Goal: Task Accomplishment & Management: Manage account settings

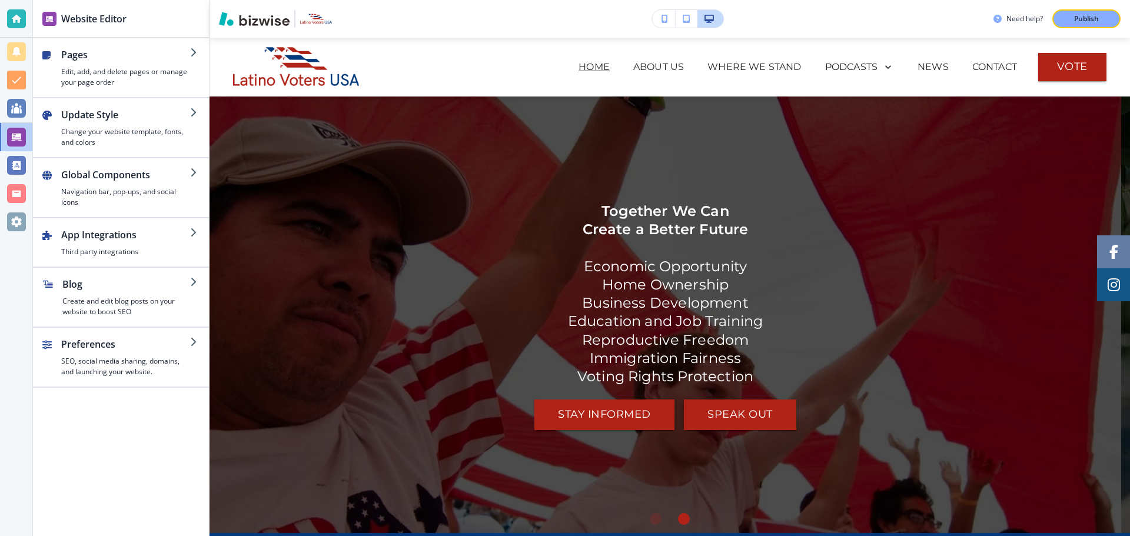
click at [188, 235] on h2 "App Integrations" at bounding box center [125, 235] width 129 height 14
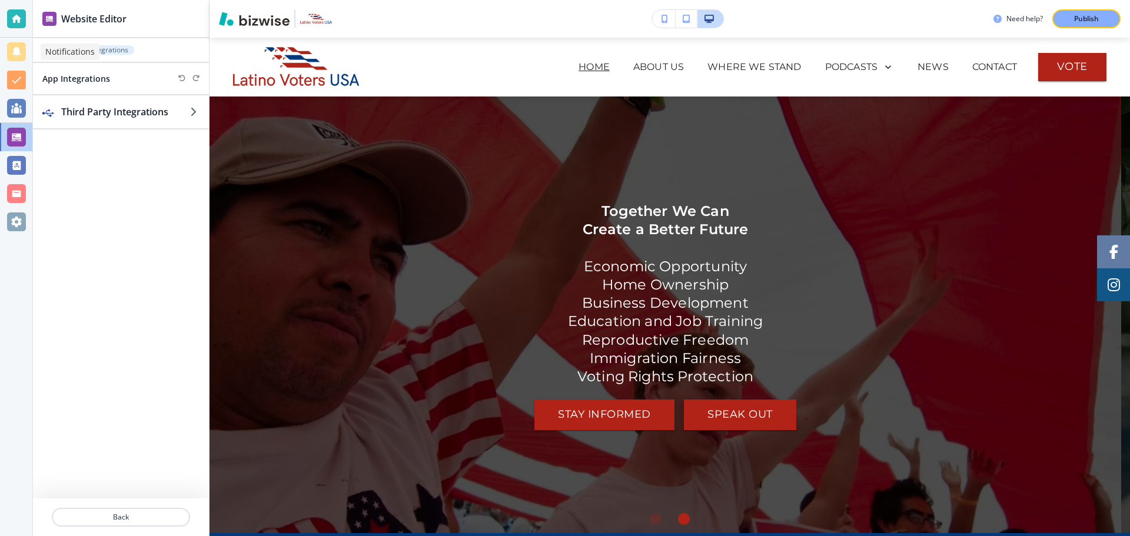
click at [19, 49] on div at bounding box center [16, 51] width 19 height 19
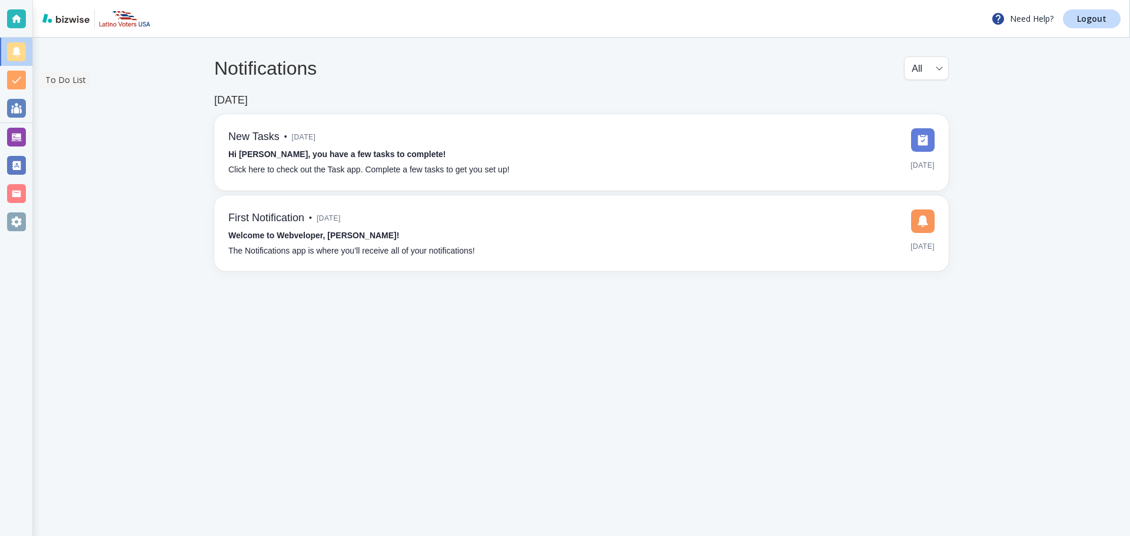
click at [17, 76] on div at bounding box center [16, 80] width 19 height 19
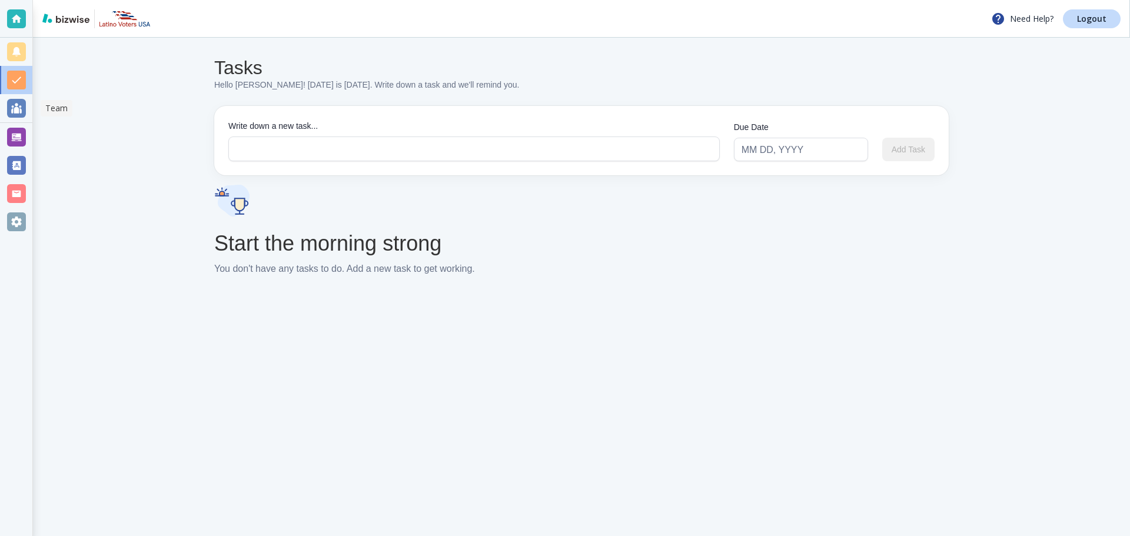
click at [19, 102] on div at bounding box center [16, 108] width 19 height 19
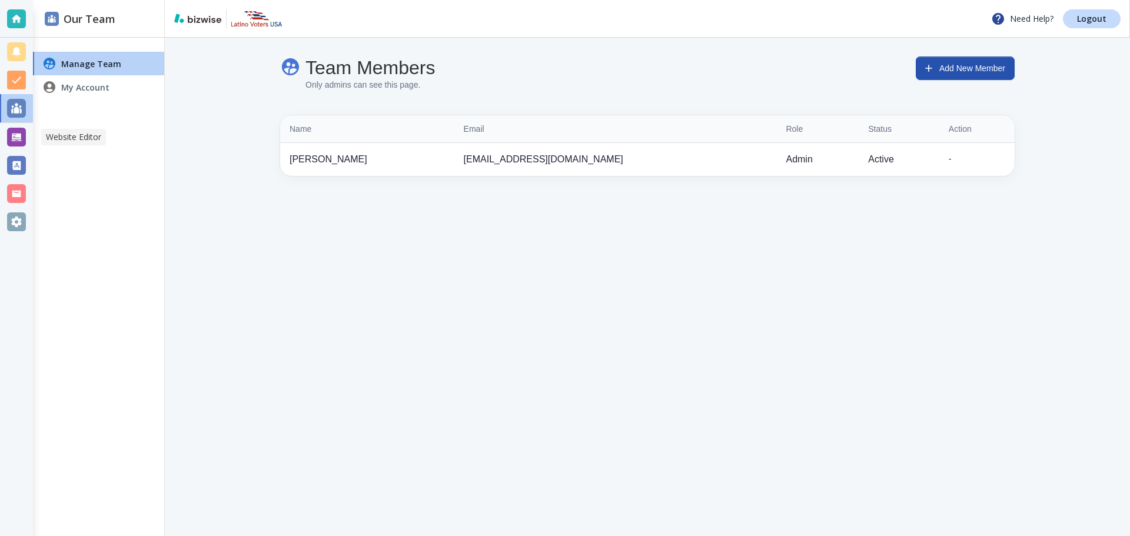
click at [19, 134] on div at bounding box center [16, 137] width 19 height 19
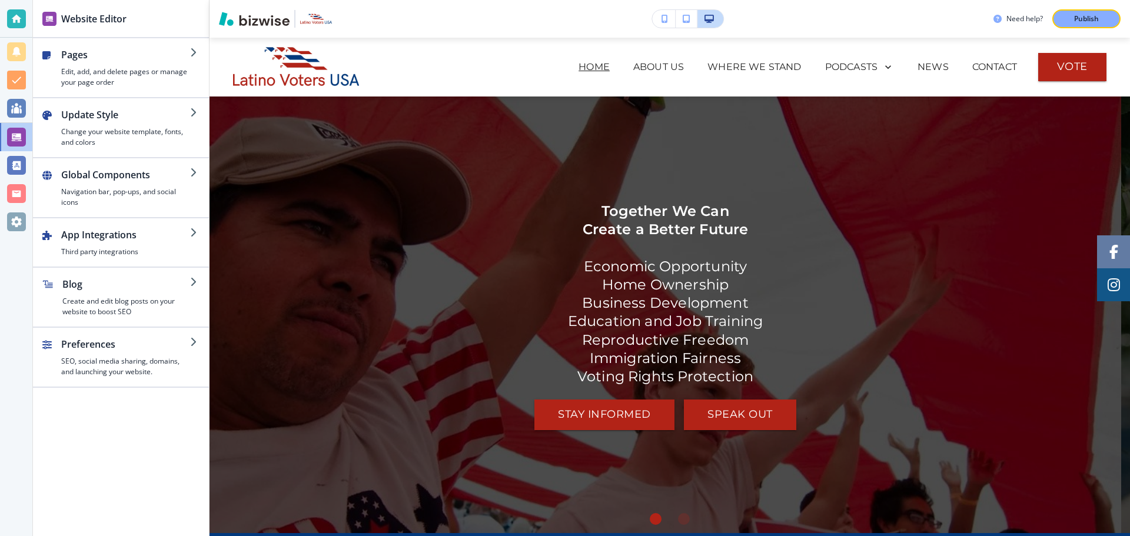
click at [191, 52] on icon "button" at bounding box center [194, 52] width 9 height 9
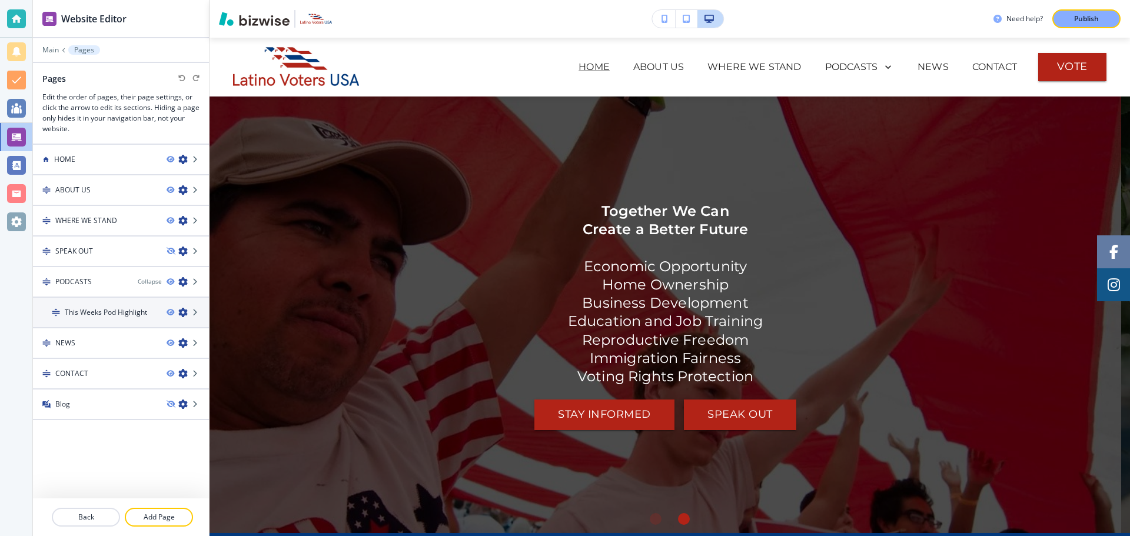
click at [73, 274] on div at bounding box center [121, 271] width 176 height 9
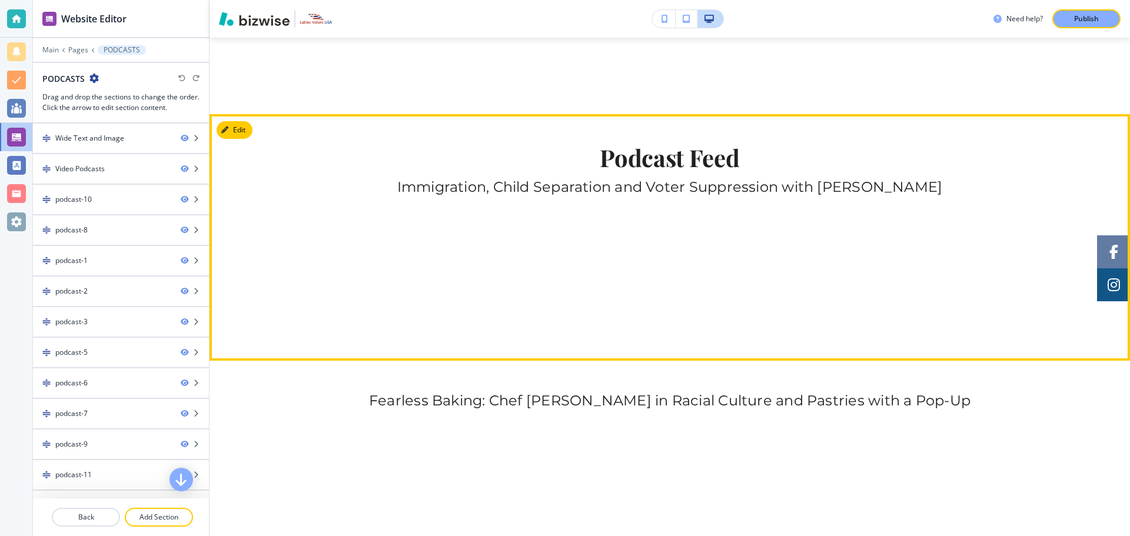
scroll to position [883, 0]
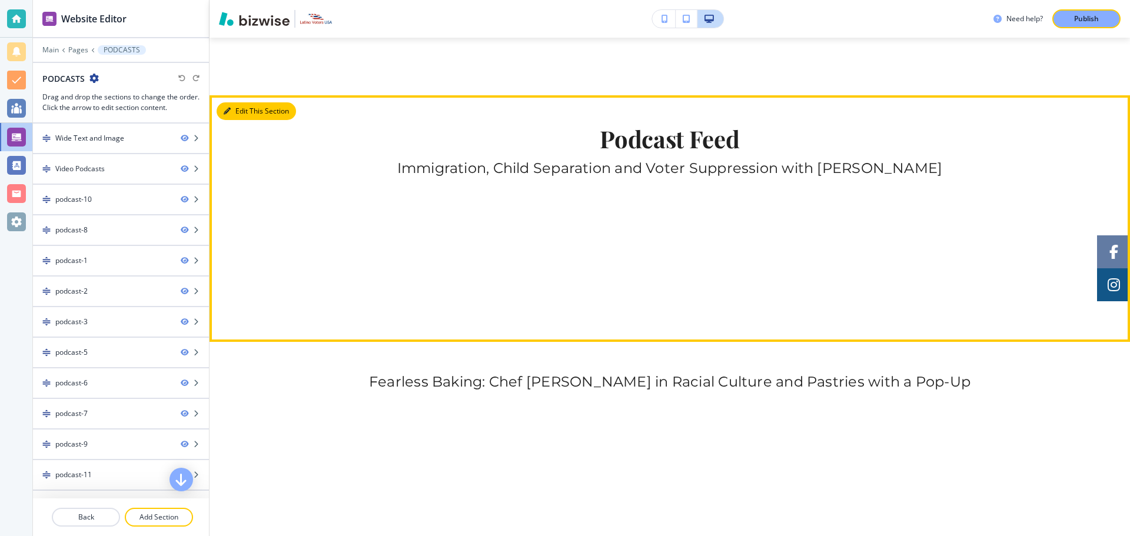
click at [239, 115] on button "Edit This Section" at bounding box center [256, 111] width 79 height 18
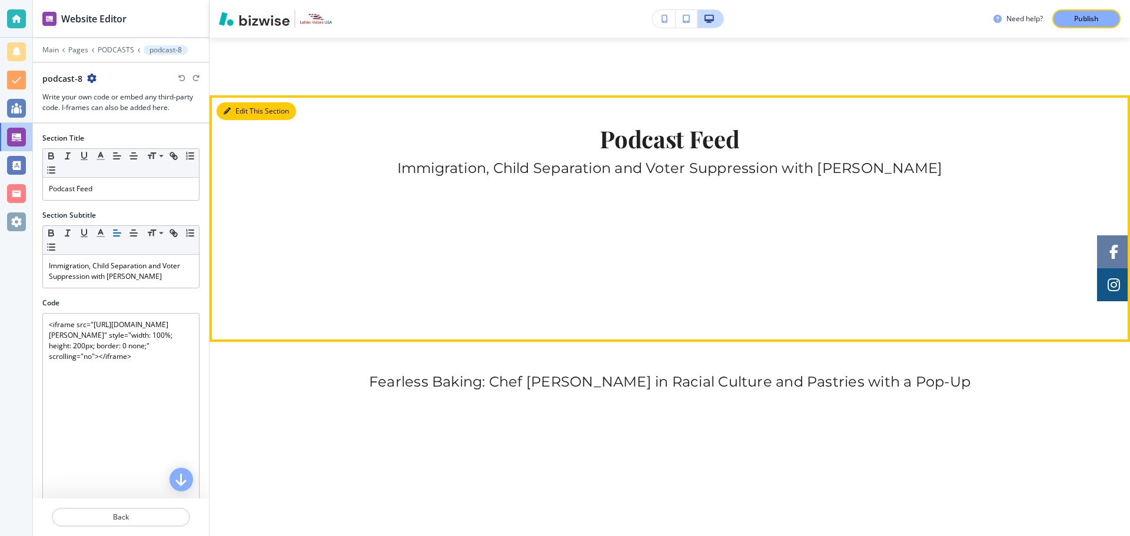
scroll to position [940, 0]
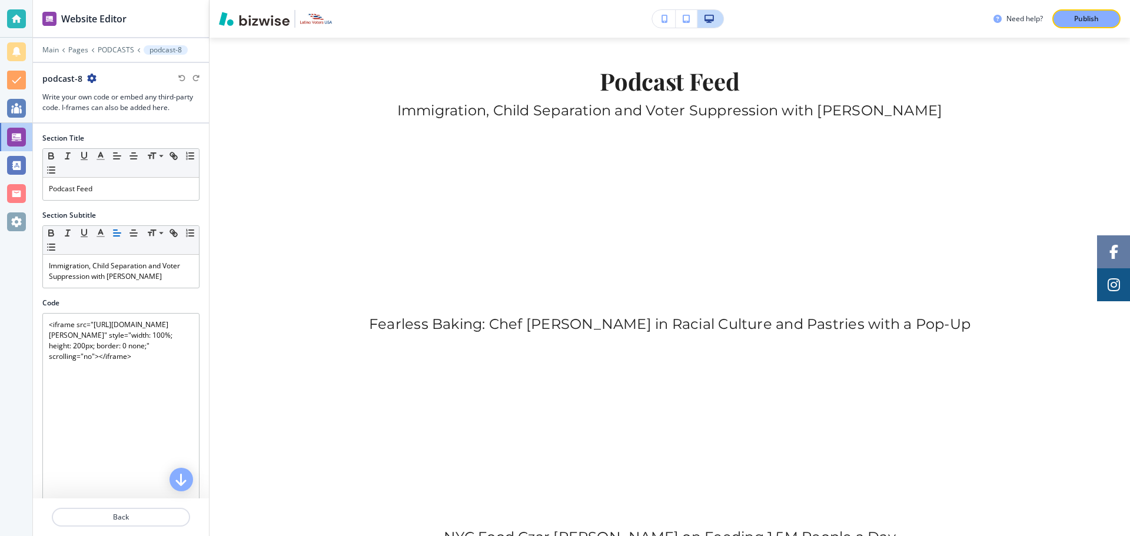
click at [94, 74] on icon "button" at bounding box center [91, 78] width 9 height 9
click at [114, 141] on p "Delete Section" at bounding box center [124, 140] width 60 height 11
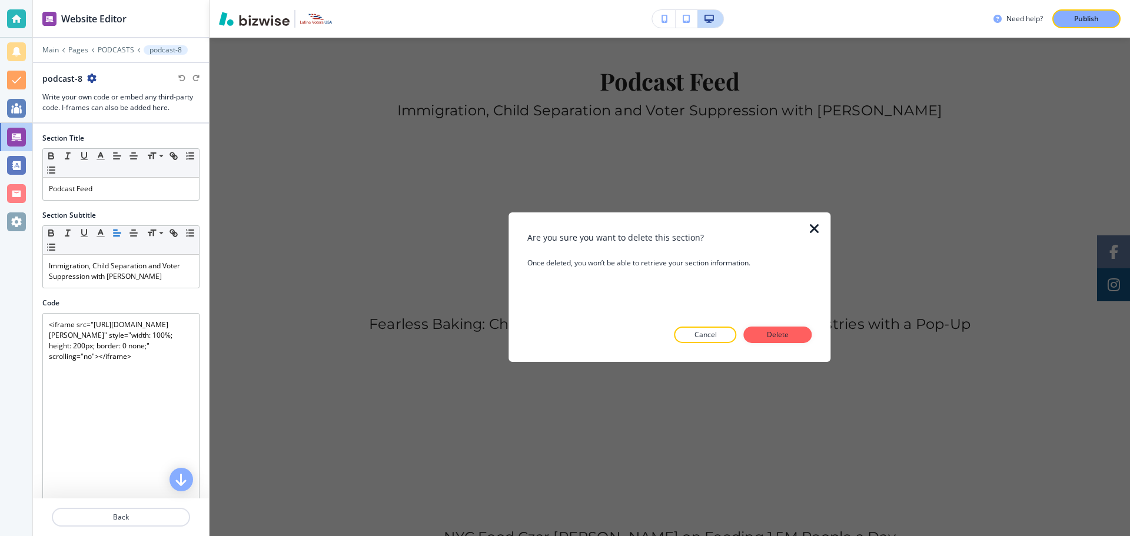
click at [771, 335] on p "Delete" at bounding box center [778, 334] width 28 height 11
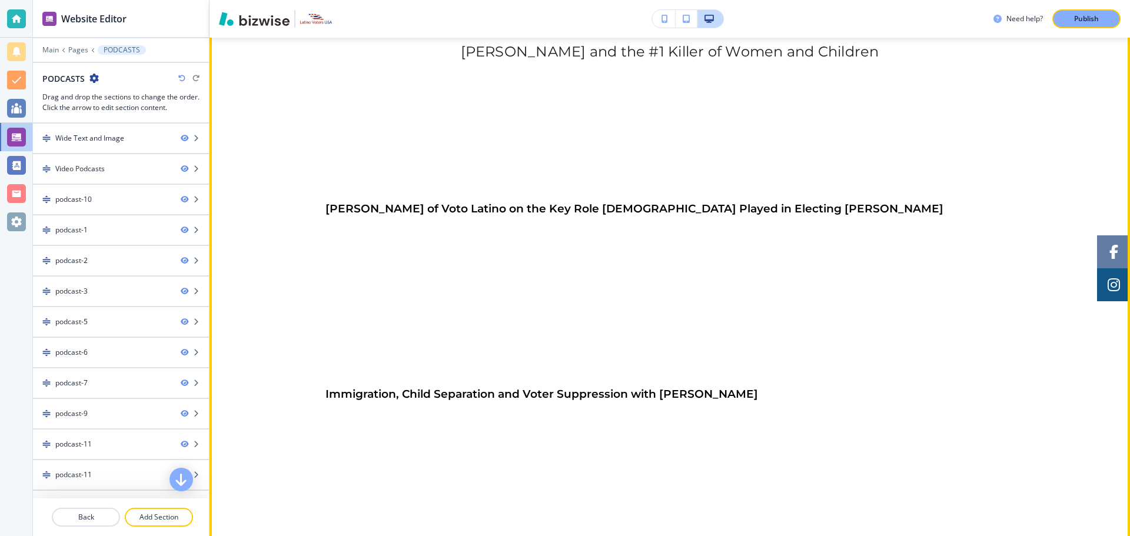
scroll to position [1352, 0]
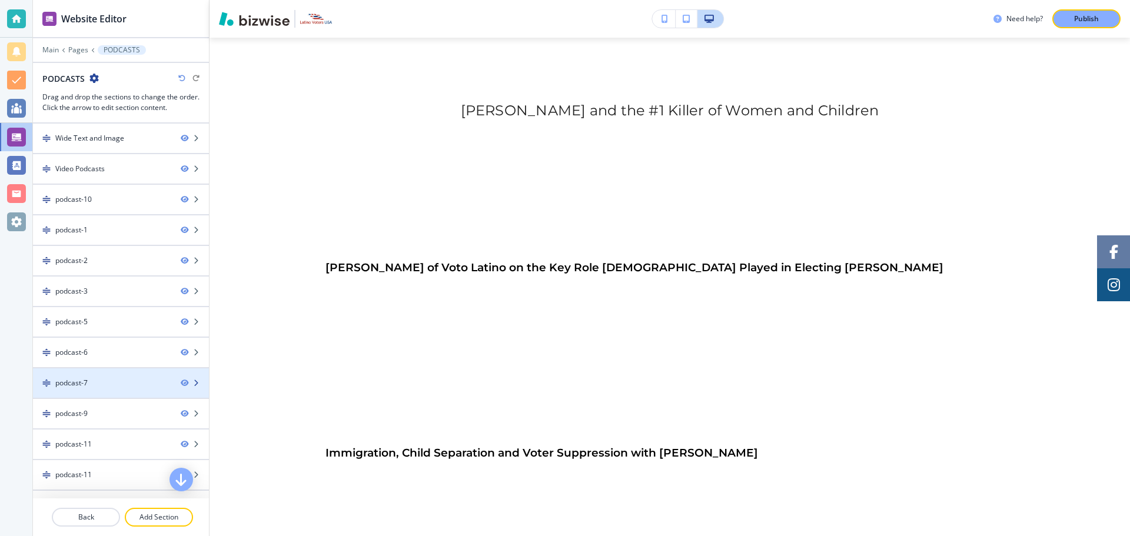
click at [91, 382] on div "podcast-7" at bounding box center [102, 383] width 138 height 11
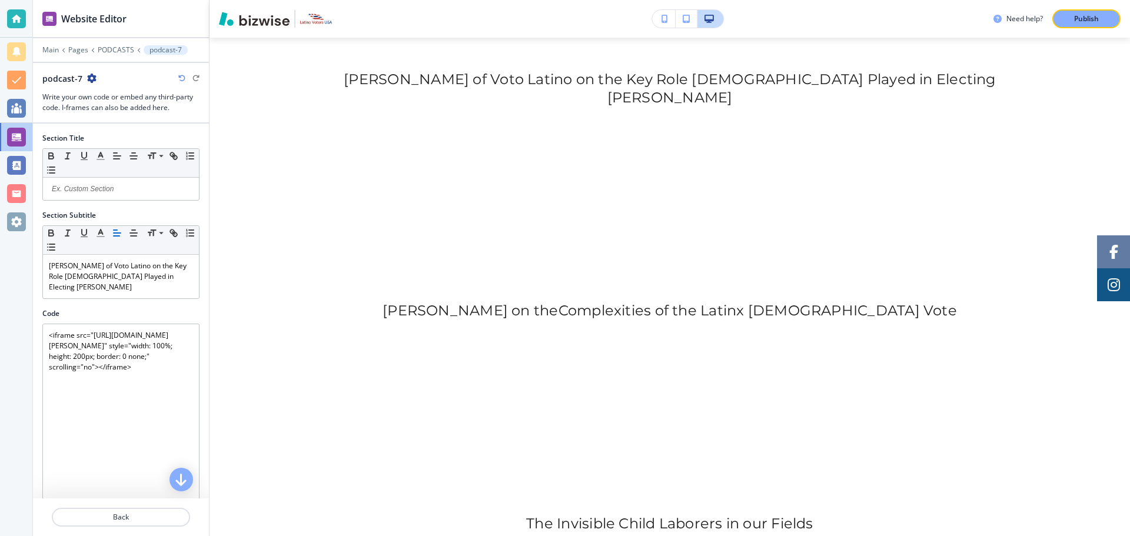
scroll to position [2968, 0]
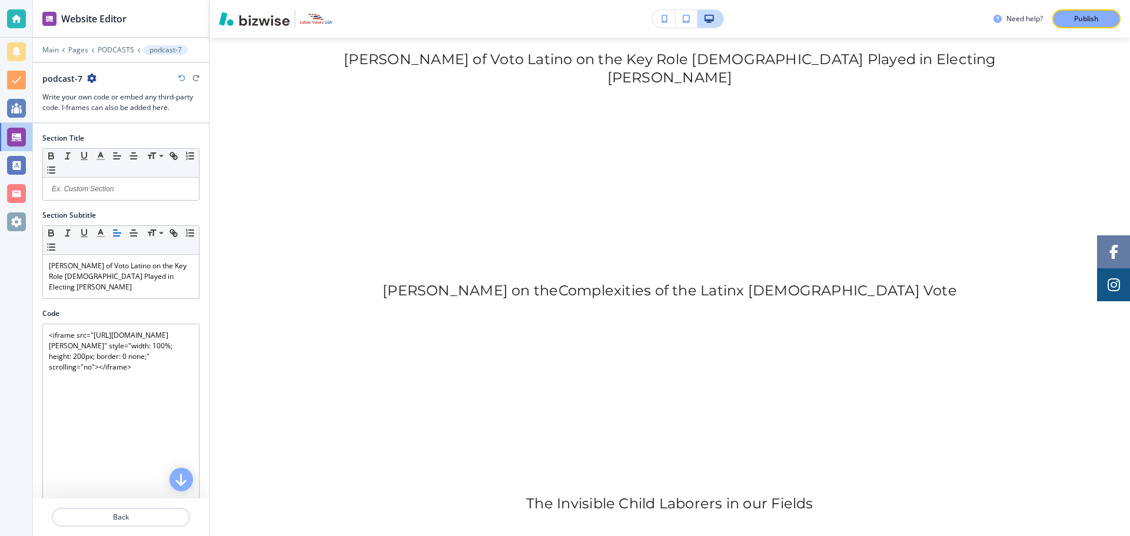
click at [92, 81] on icon "button" at bounding box center [91, 78] width 9 height 9
click at [116, 138] on p "Delete Section" at bounding box center [124, 140] width 60 height 11
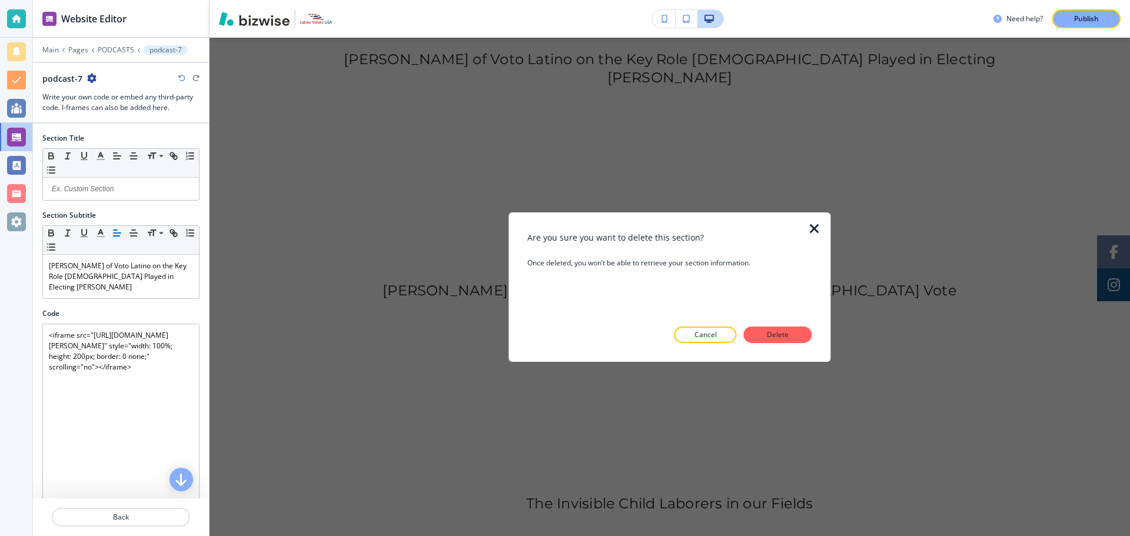
click at [790, 329] on p "Delete" at bounding box center [778, 334] width 28 height 11
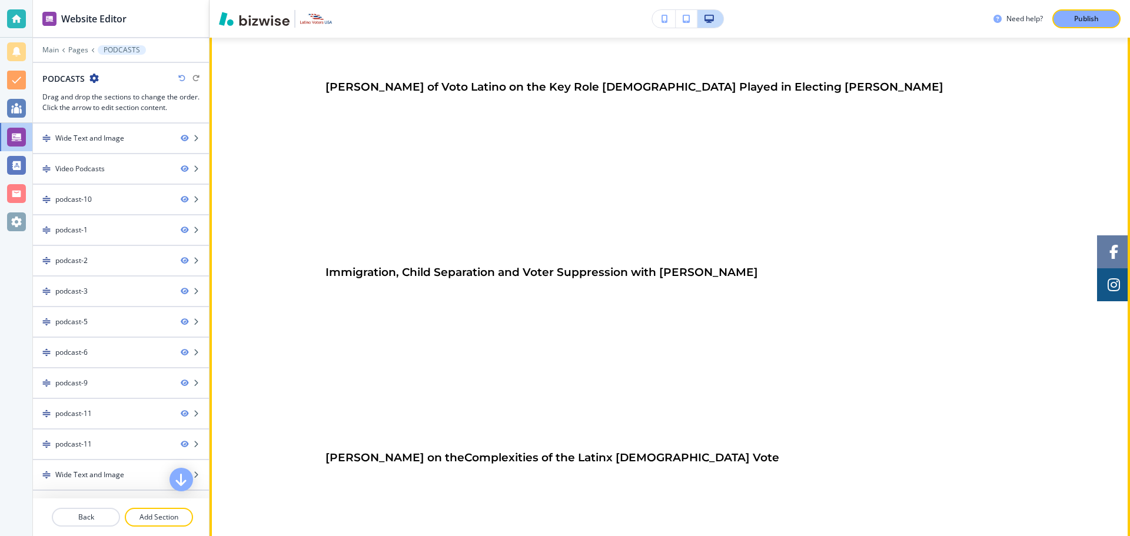
scroll to position [1520, 0]
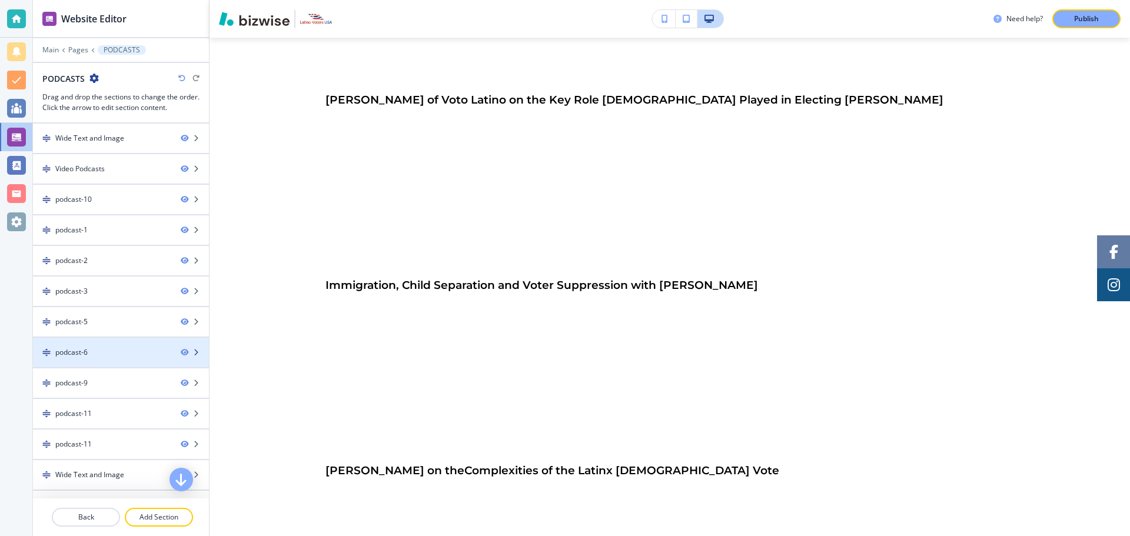
click at [104, 350] on div "podcast-6" at bounding box center [102, 352] width 138 height 11
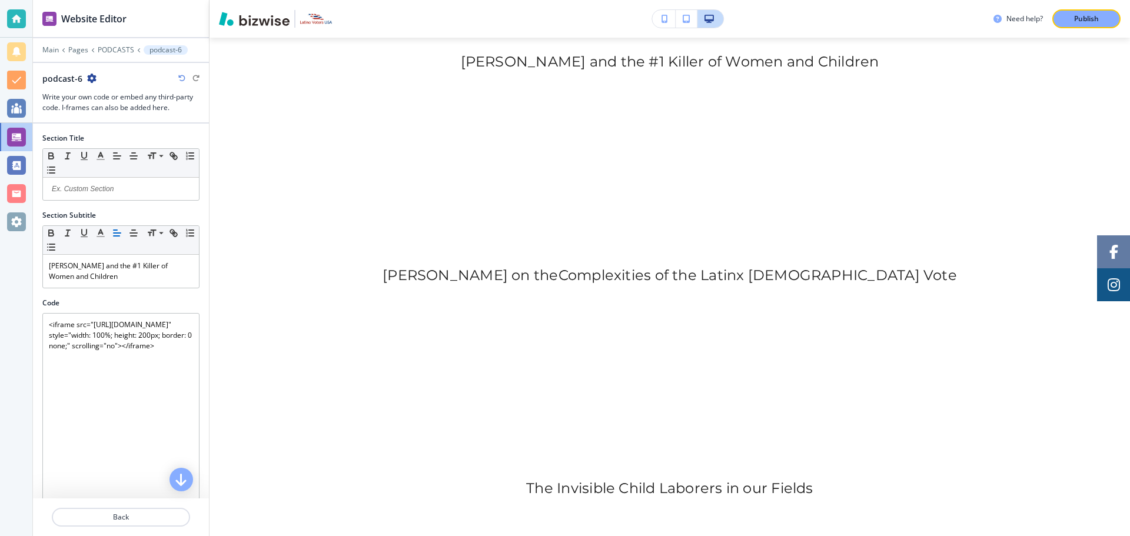
scroll to position [2755, 0]
click at [112, 48] on p "PODCASTS" at bounding box center [116, 50] width 36 height 8
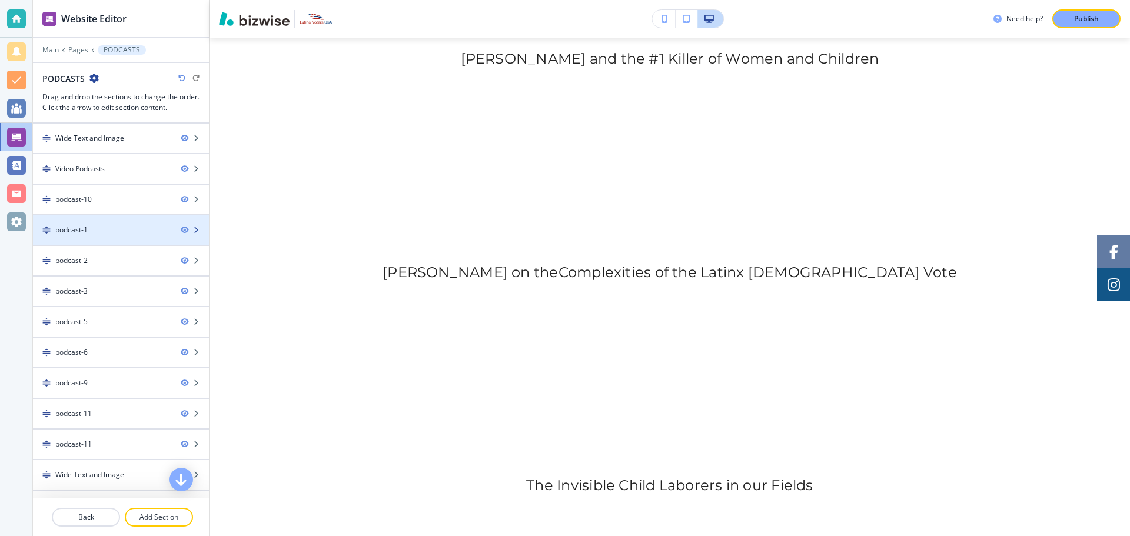
click at [74, 219] on div at bounding box center [121, 219] width 176 height 9
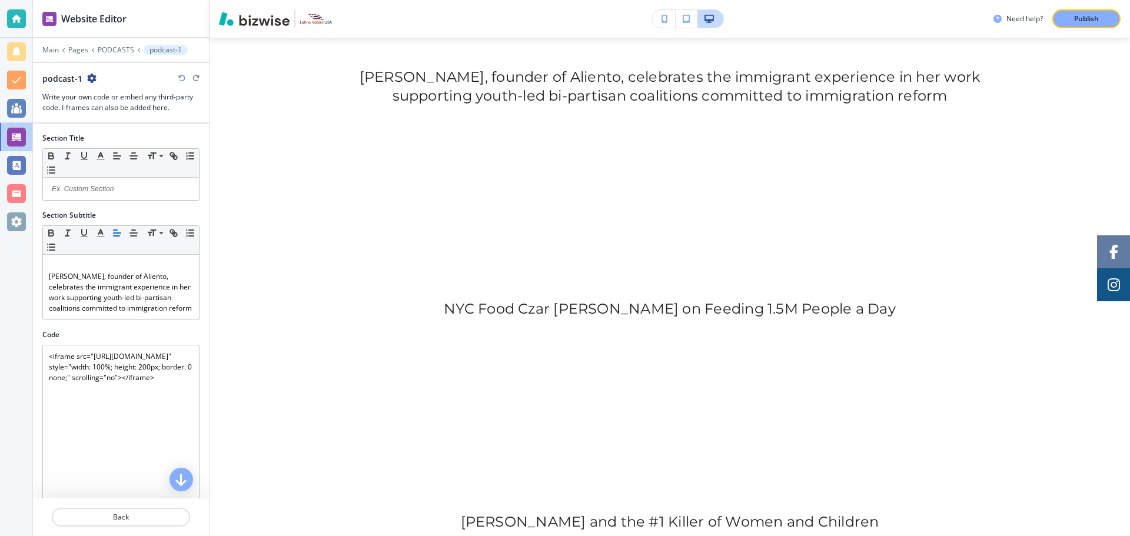
scroll to position [940, 0]
click at [114, 45] on div "Main Pages PODCASTS podcast-1" at bounding box center [120, 49] width 157 height 9
click at [114, 48] on p "PODCASTS" at bounding box center [116, 50] width 36 height 8
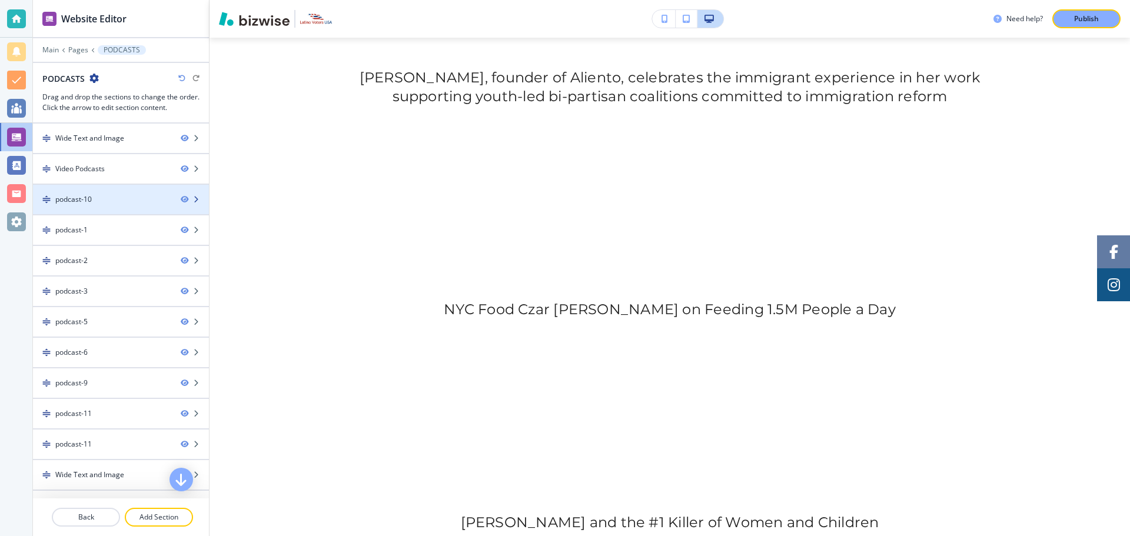
click at [73, 198] on div "podcast-10" at bounding box center [73, 199] width 36 height 11
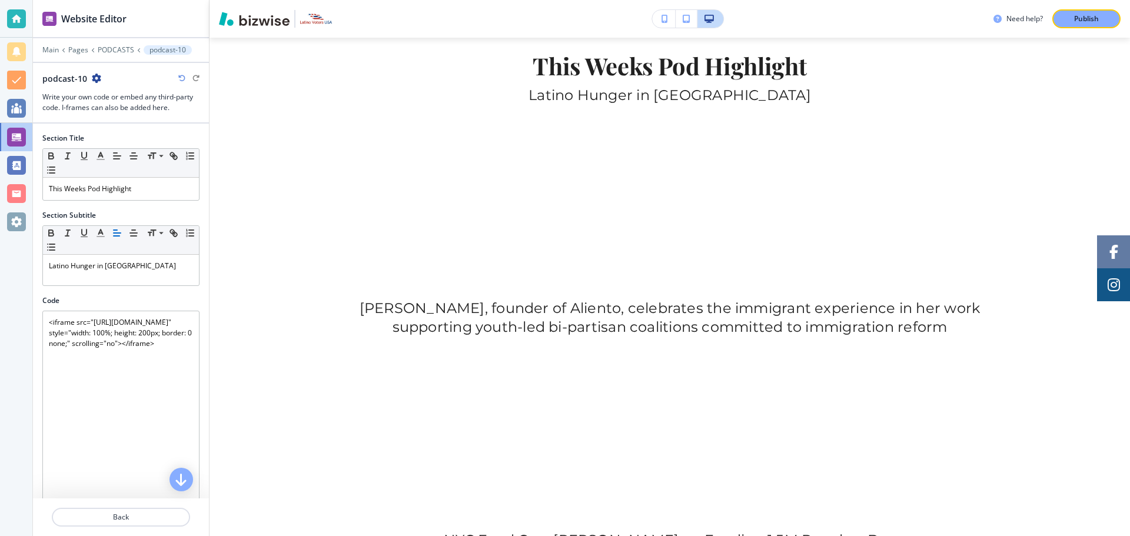
scroll to position [694, 0]
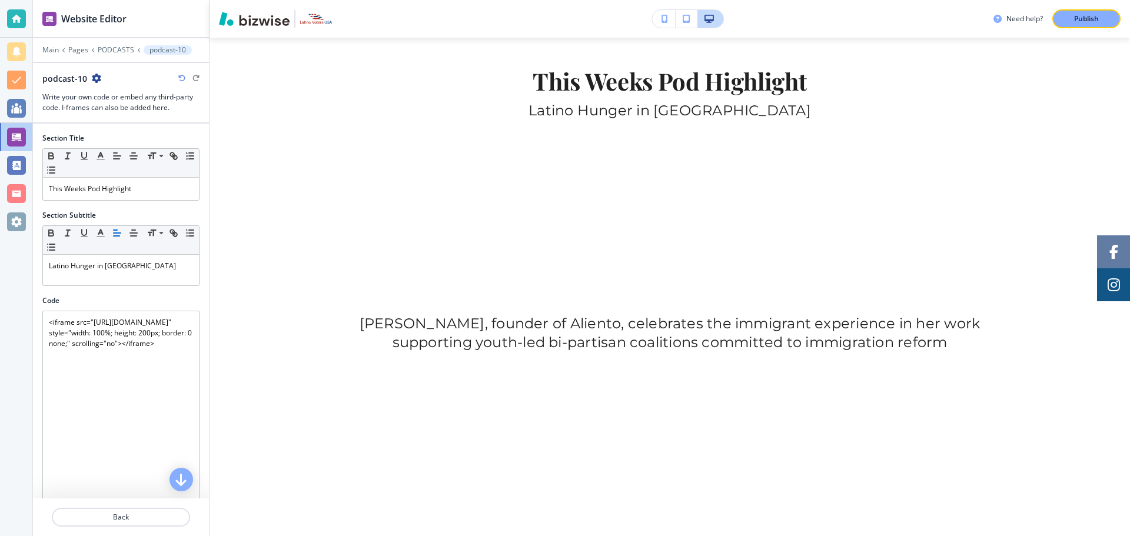
click at [104, 51] on p "PODCASTS" at bounding box center [116, 50] width 36 height 8
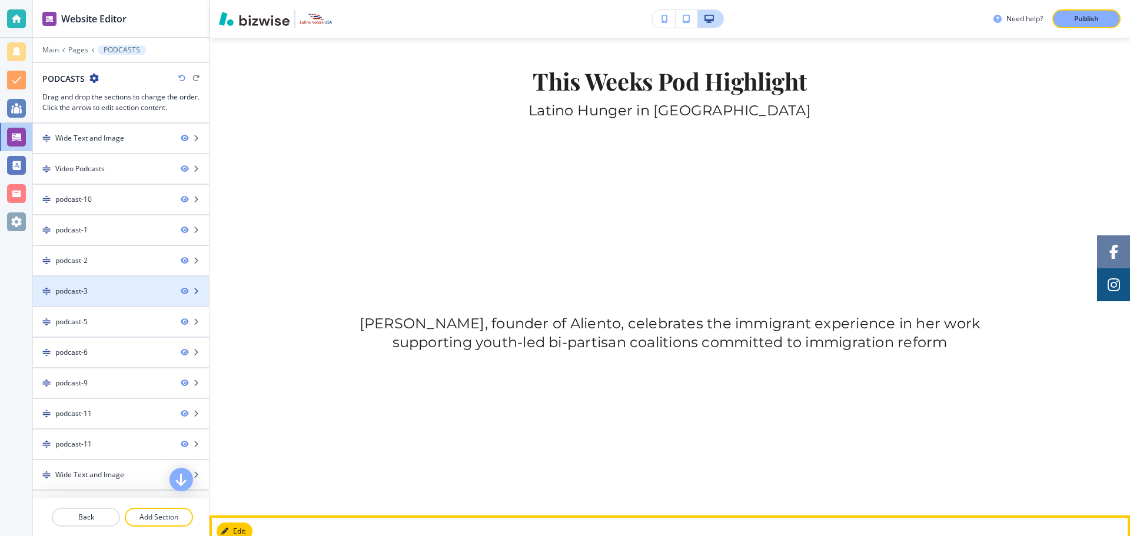
click at [76, 285] on div at bounding box center [121, 281] width 176 height 9
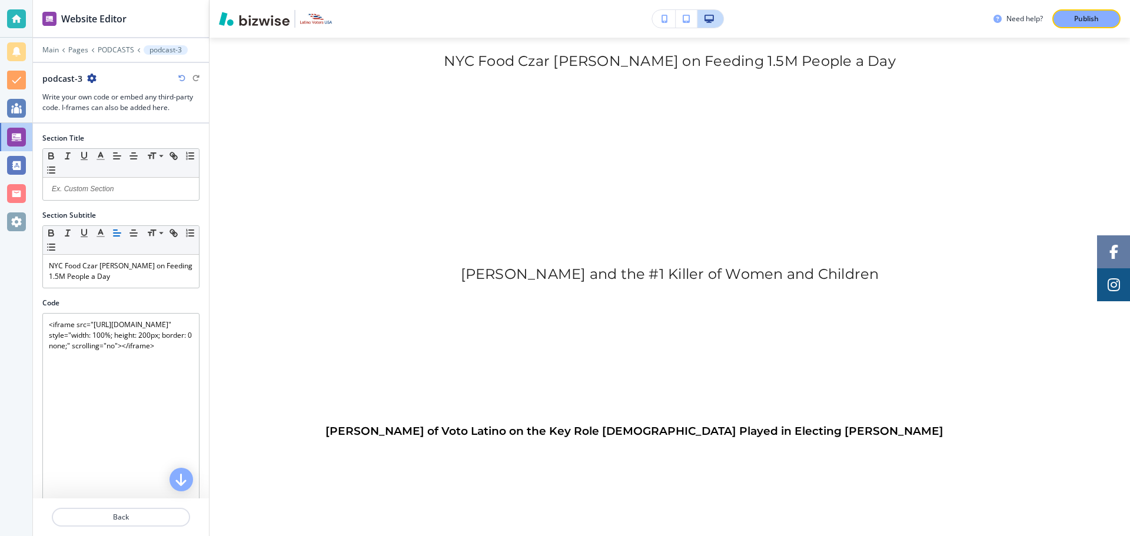
scroll to position [1190, 0]
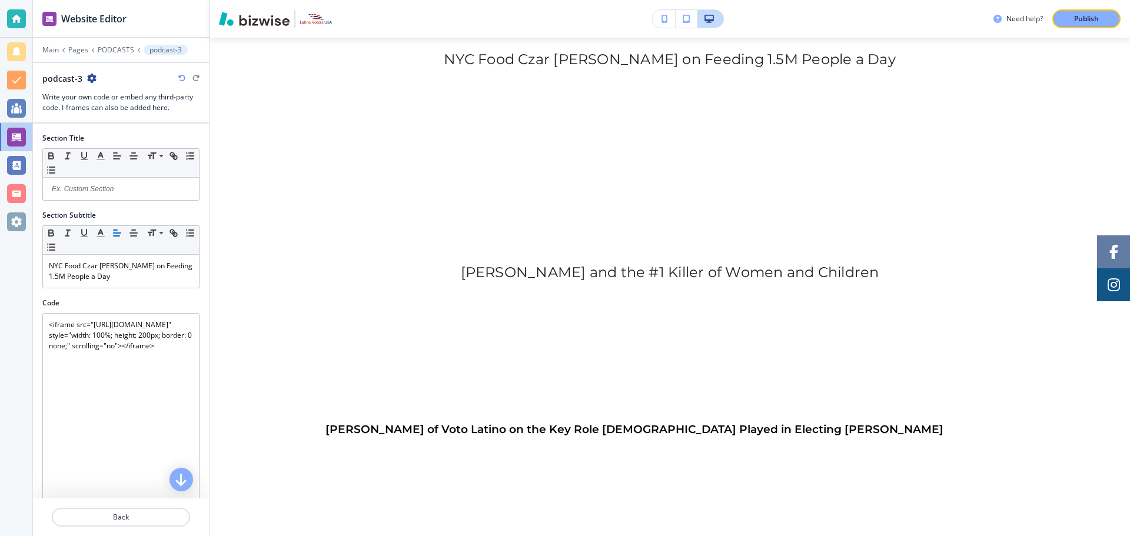
click at [123, 45] on div at bounding box center [121, 41] width 176 height 7
click at [121, 48] on p "PODCASTS" at bounding box center [116, 50] width 36 height 8
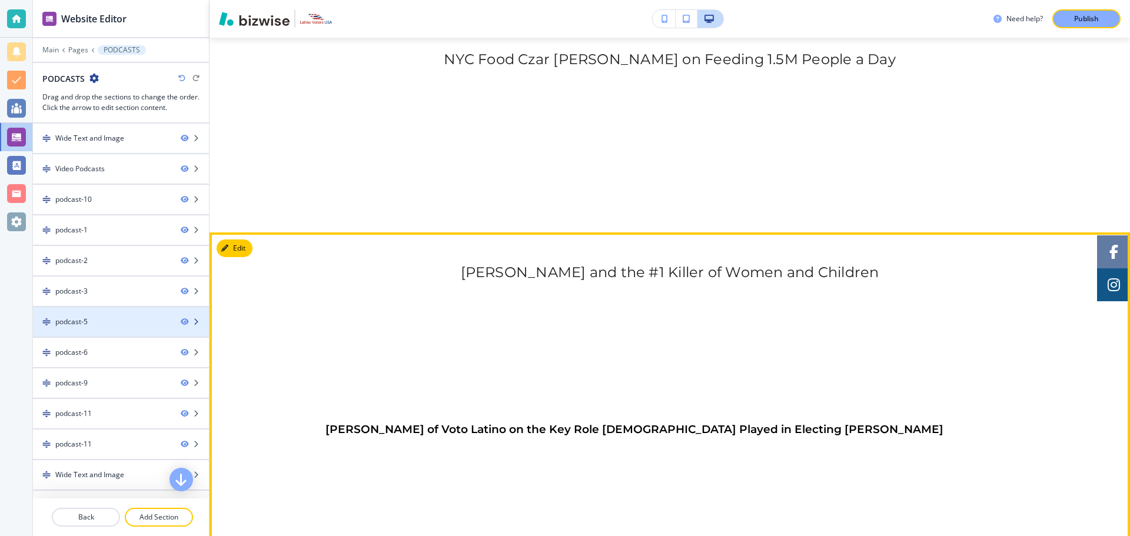
click at [75, 313] on div at bounding box center [121, 311] width 176 height 9
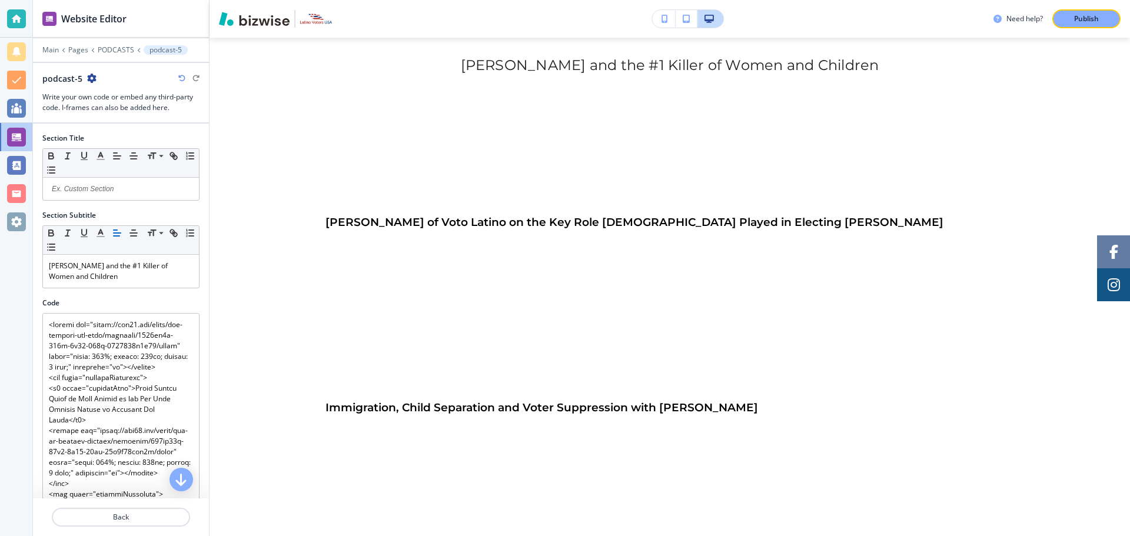
scroll to position [1403, 0]
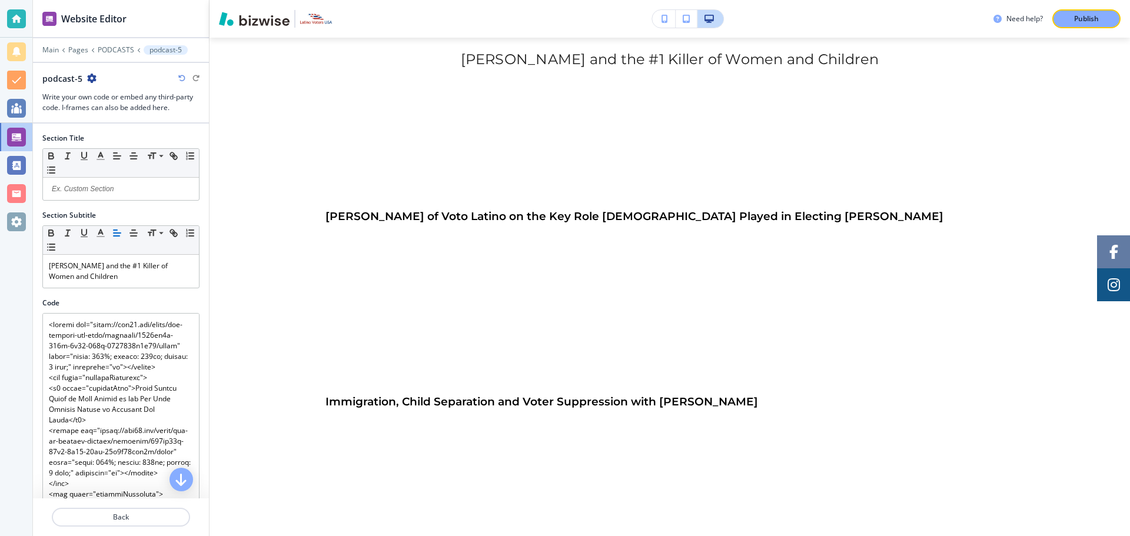
click at [114, 49] on p "PODCASTS" at bounding box center [116, 50] width 36 height 8
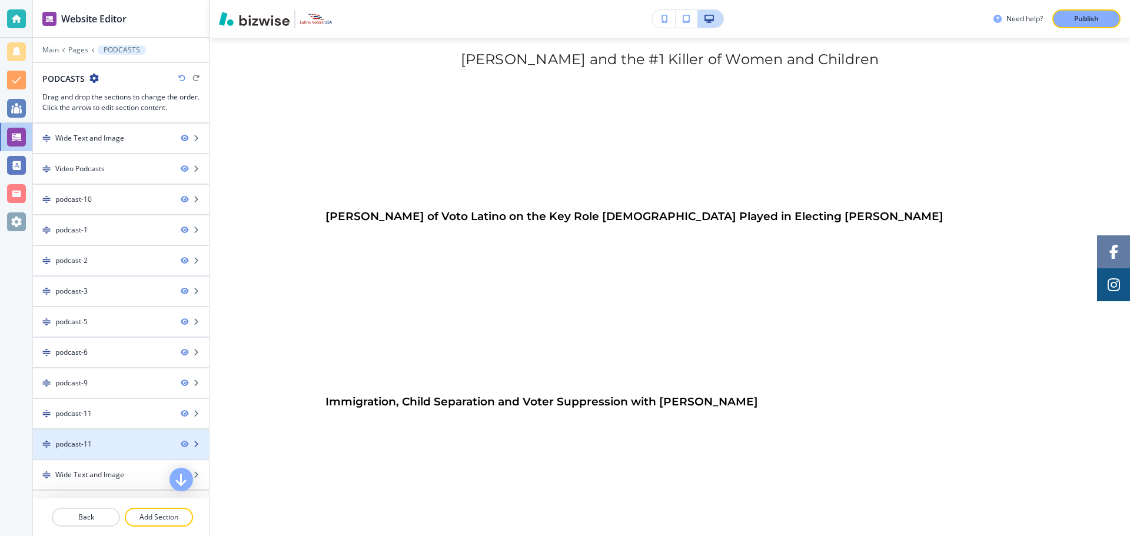
click at [76, 448] on div "podcast-11" at bounding box center [73, 444] width 36 height 11
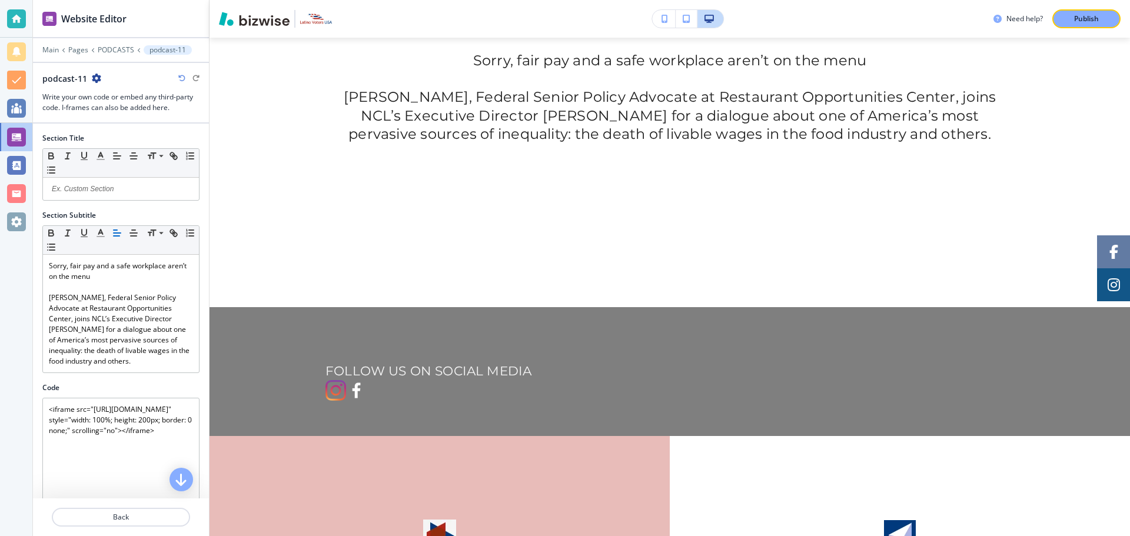
scroll to position [3394, 0]
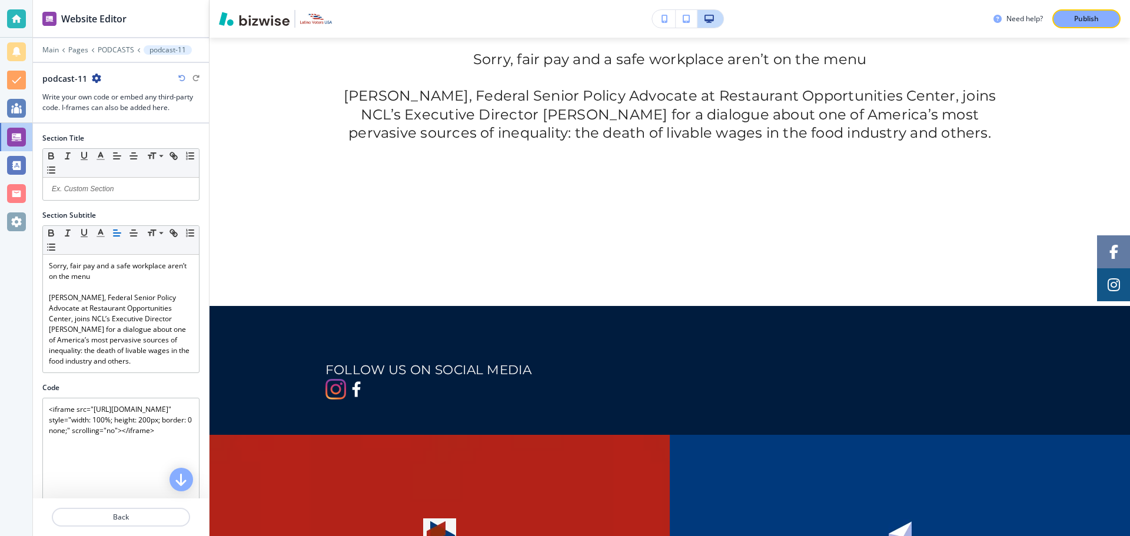
click at [109, 47] on p "PODCASTS" at bounding box center [116, 50] width 36 height 8
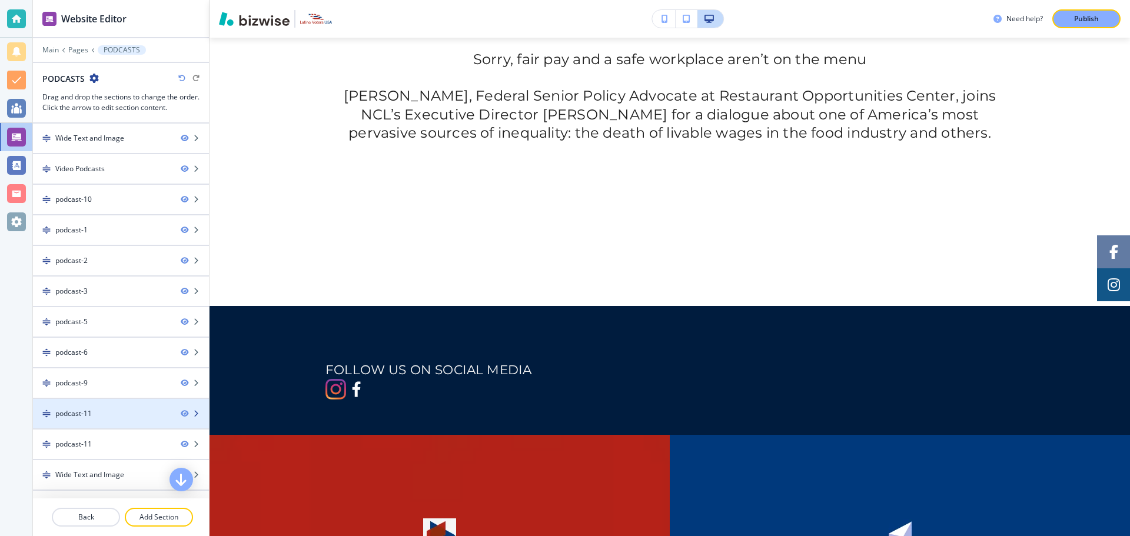
click at [54, 411] on div "podcast-11" at bounding box center [102, 413] width 138 height 11
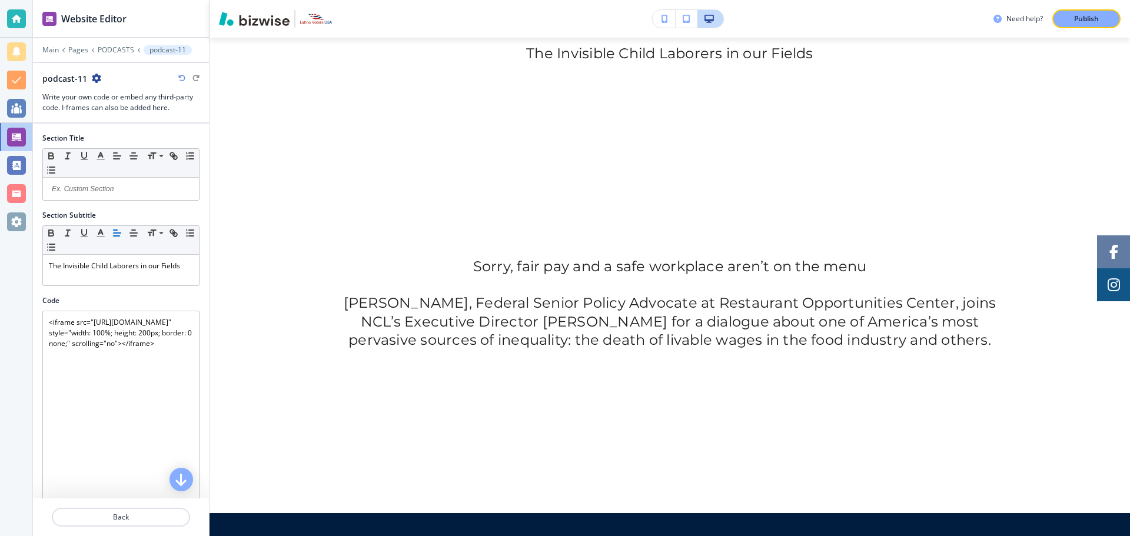
scroll to position [3181, 0]
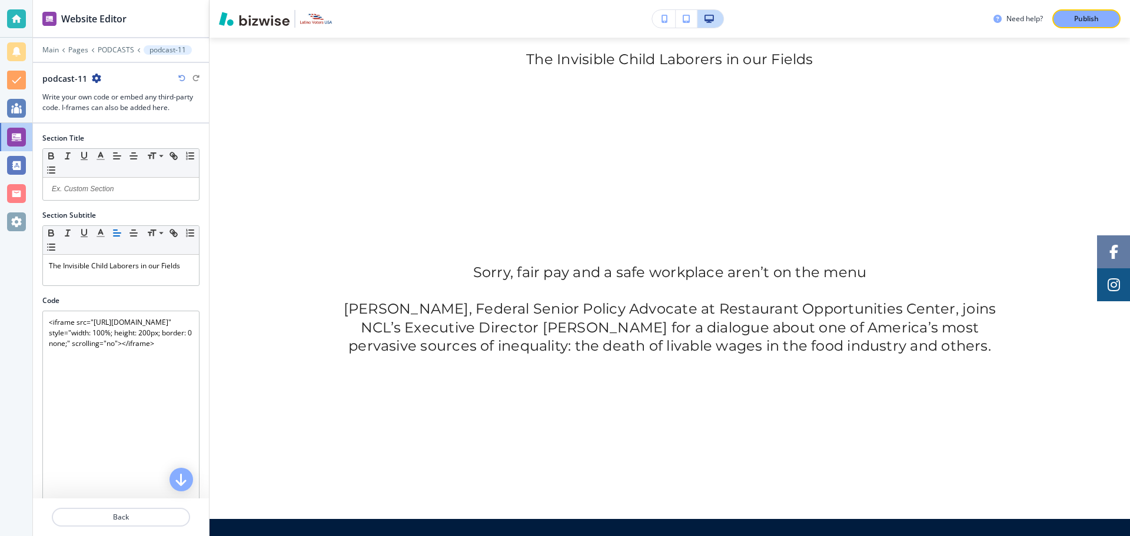
click at [115, 50] on p "PODCASTS" at bounding box center [116, 50] width 36 height 8
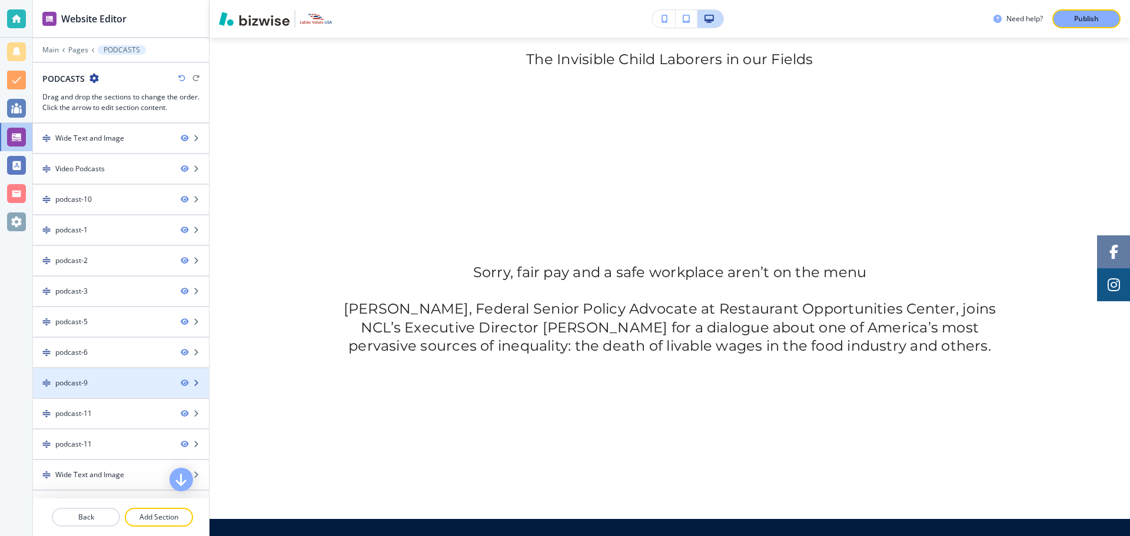
click at [69, 372] on div at bounding box center [121, 372] width 176 height 9
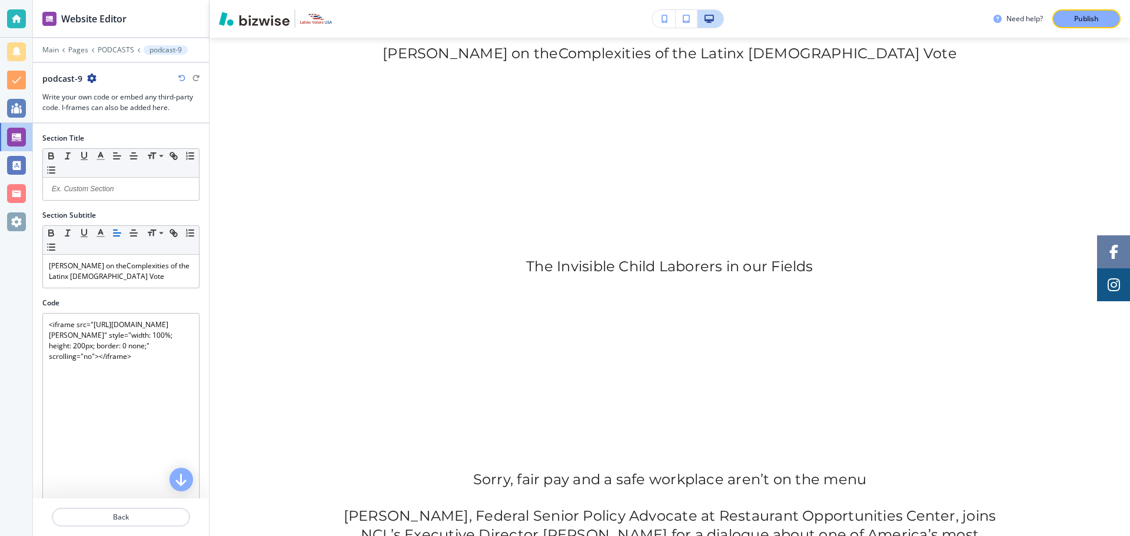
scroll to position [2968, 0]
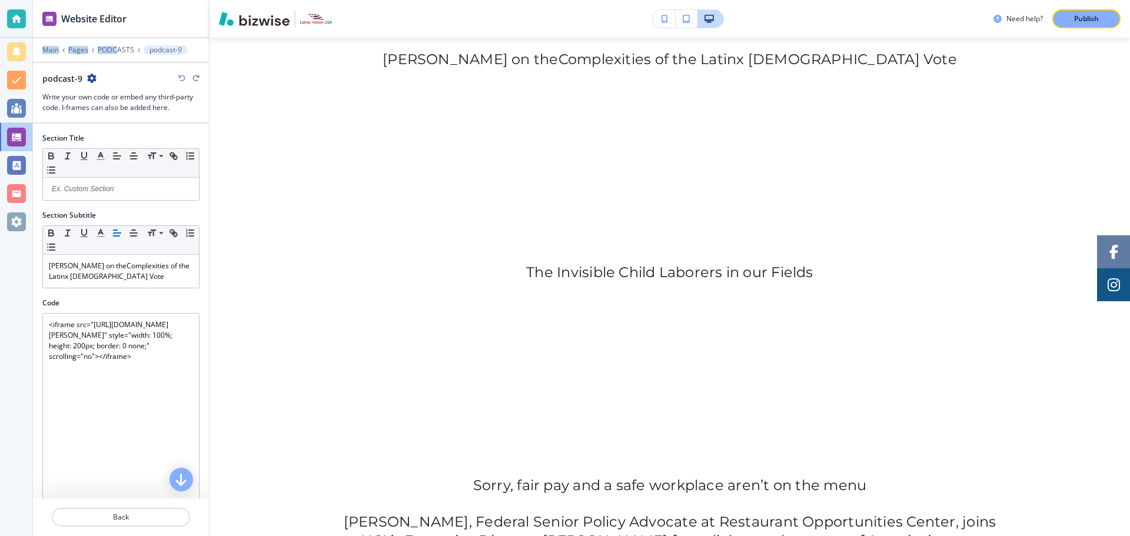
click at [116, 46] on div "Website Editor Main Pages PODCASTS podcast-9 podcast-9 Write your own code or e…" at bounding box center [121, 62] width 176 height 124
click at [116, 46] on p "PODCASTS" at bounding box center [116, 50] width 36 height 8
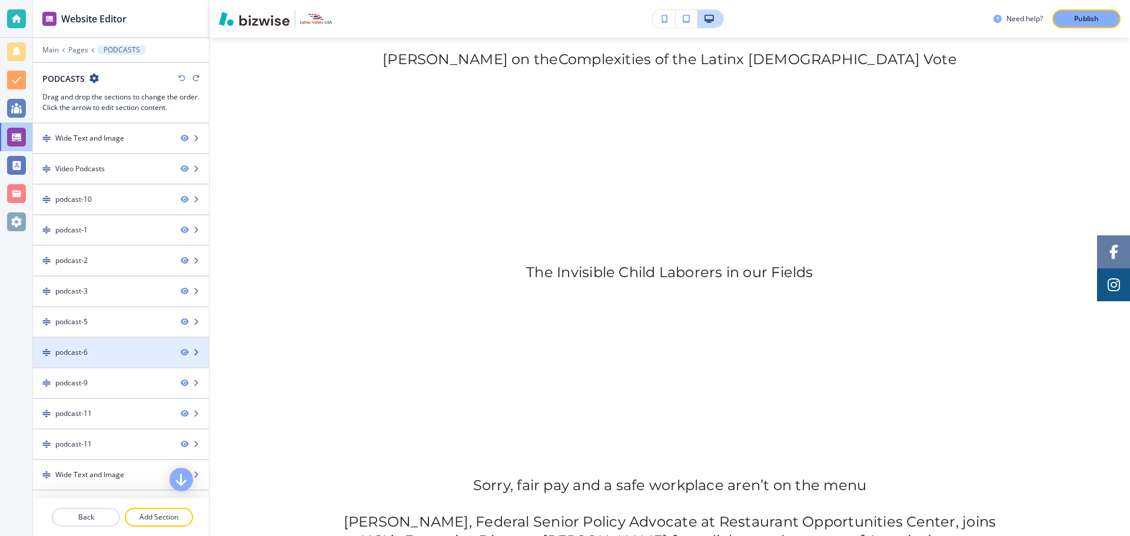
click at [71, 351] on div "podcast-6" at bounding box center [71, 352] width 32 height 11
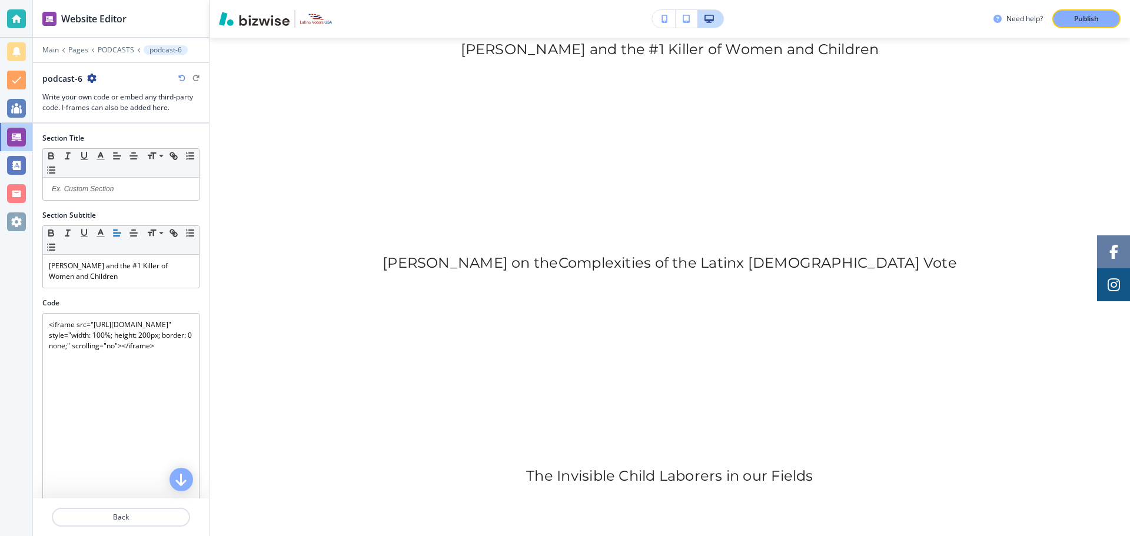
scroll to position [2755, 0]
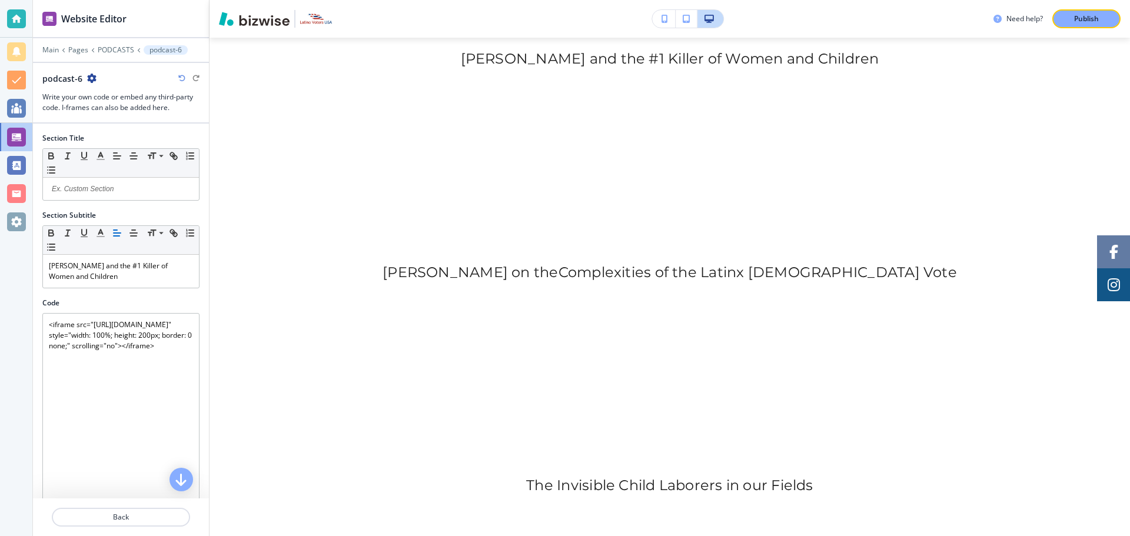
click at [112, 46] on p "PODCASTS" at bounding box center [116, 50] width 36 height 8
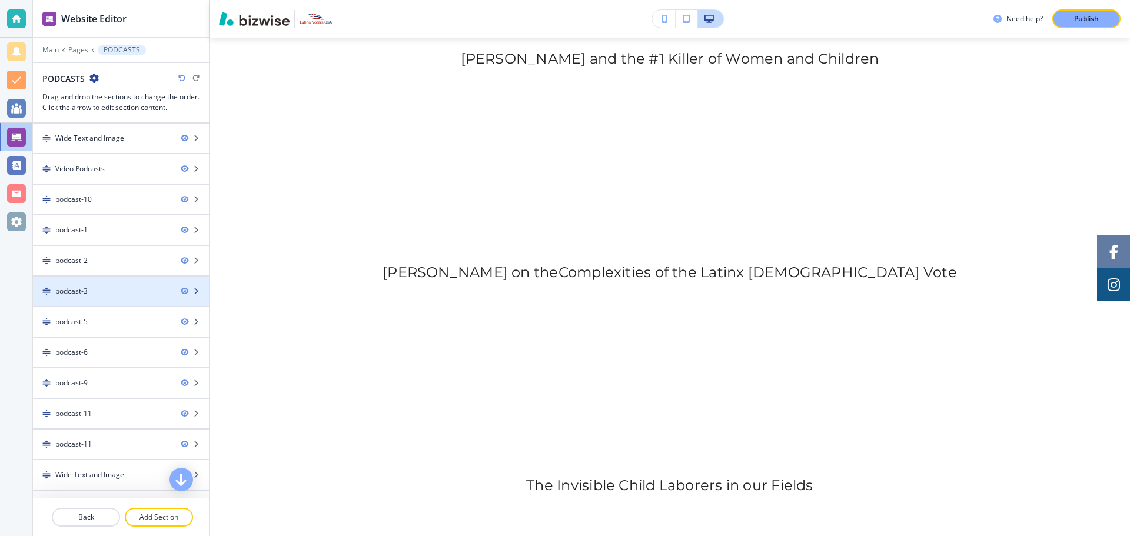
click at [70, 292] on div "podcast-3" at bounding box center [71, 291] width 32 height 11
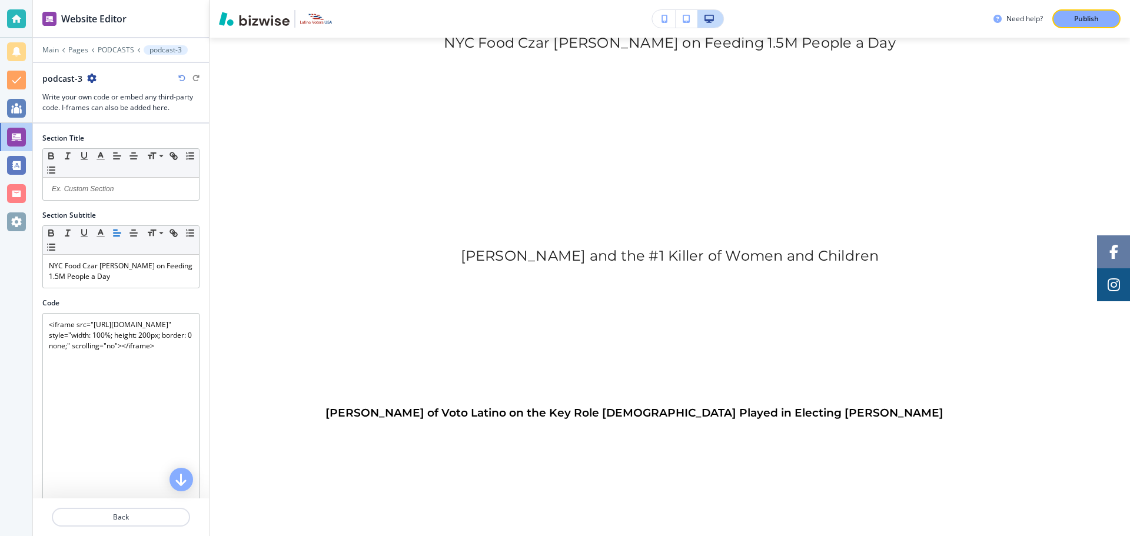
scroll to position [1190, 0]
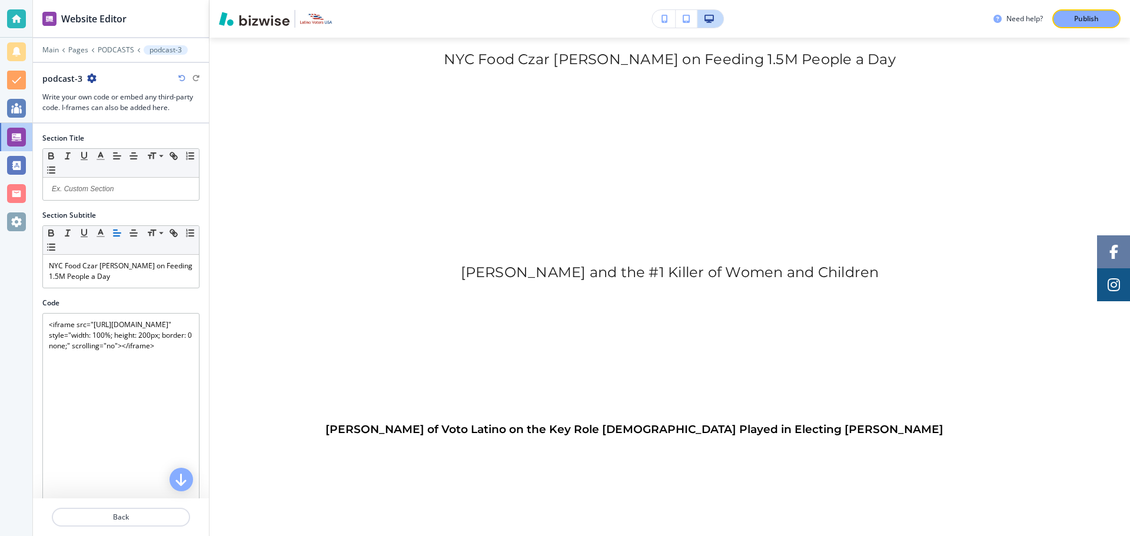
click at [106, 48] on p "PODCASTS" at bounding box center [116, 50] width 36 height 8
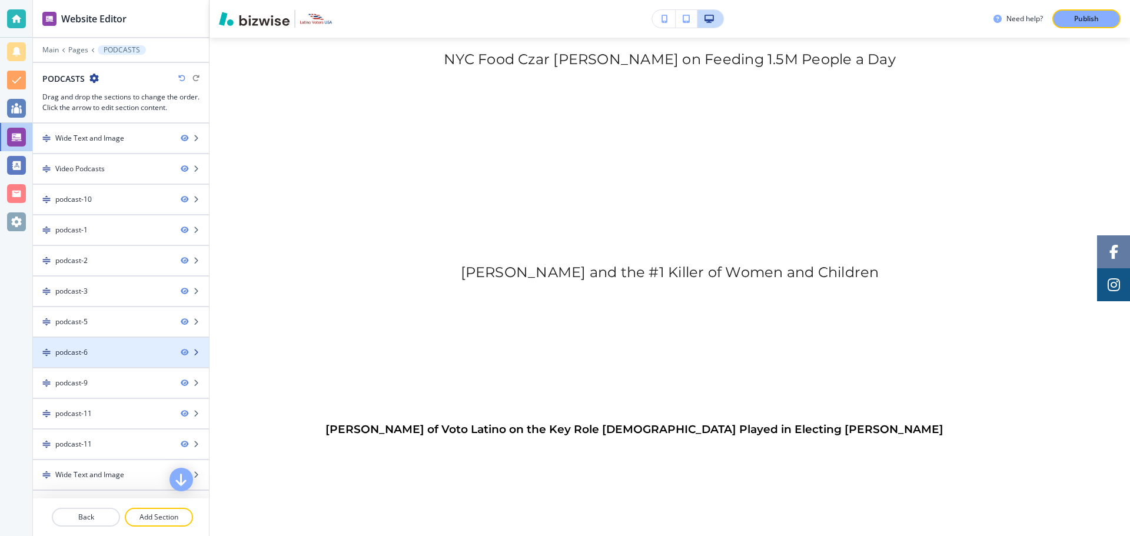
click at [71, 342] on div at bounding box center [121, 342] width 176 height 9
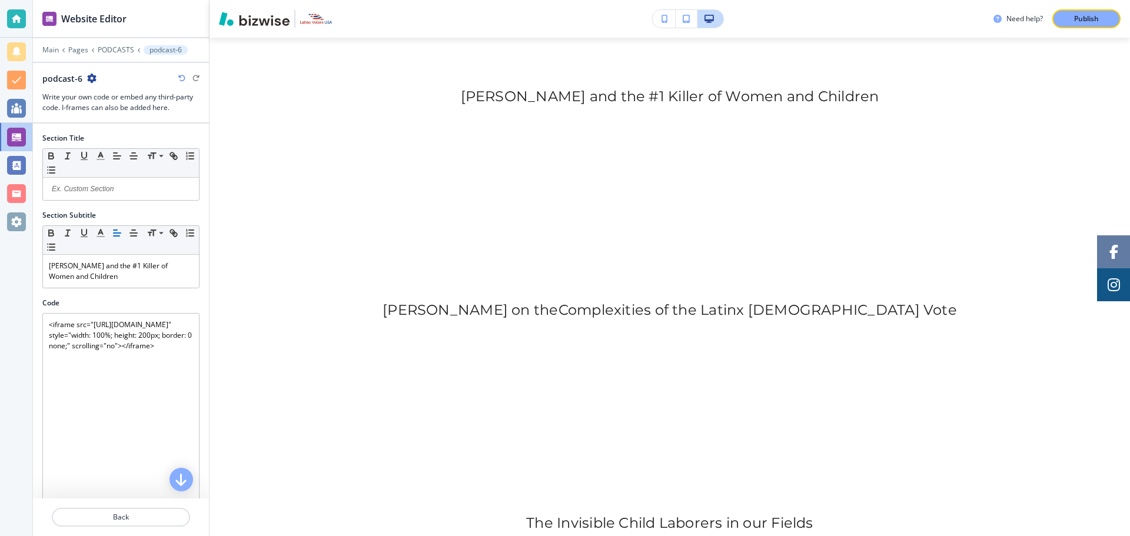
scroll to position [2755, 0]
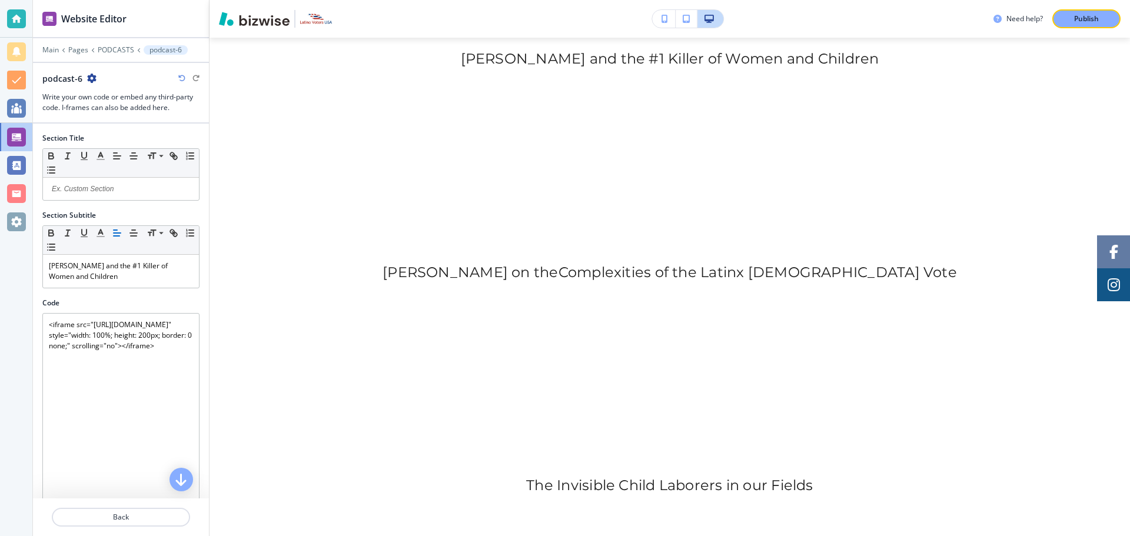
click at [122, 46] on p "PODCASTS" at bounding box center [116, 50] width 36 height 8
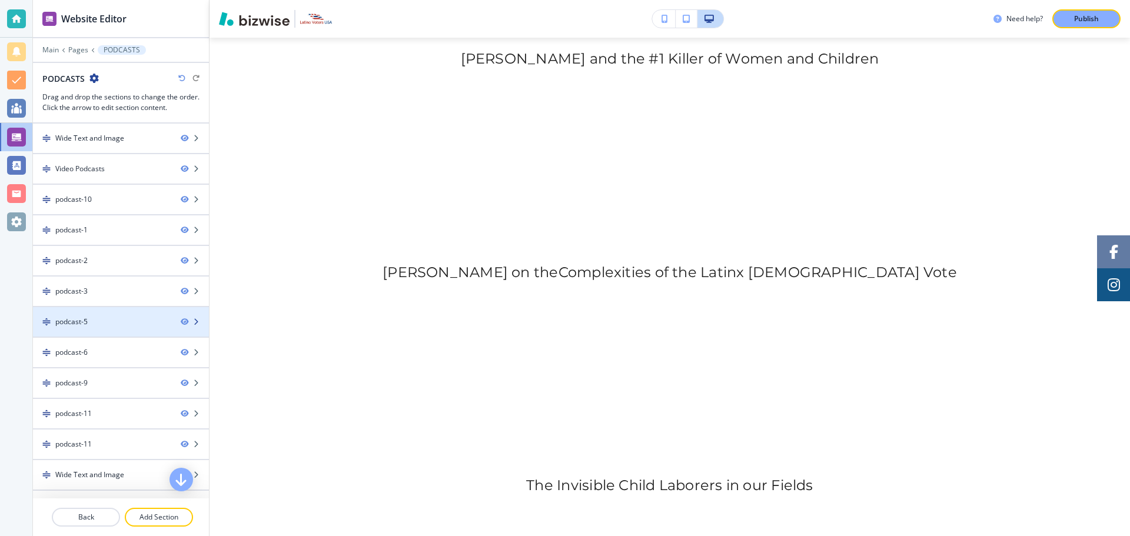
click at [84, 321] on div "podcast-5" at bounding box center [71, 322] width 32 height 11
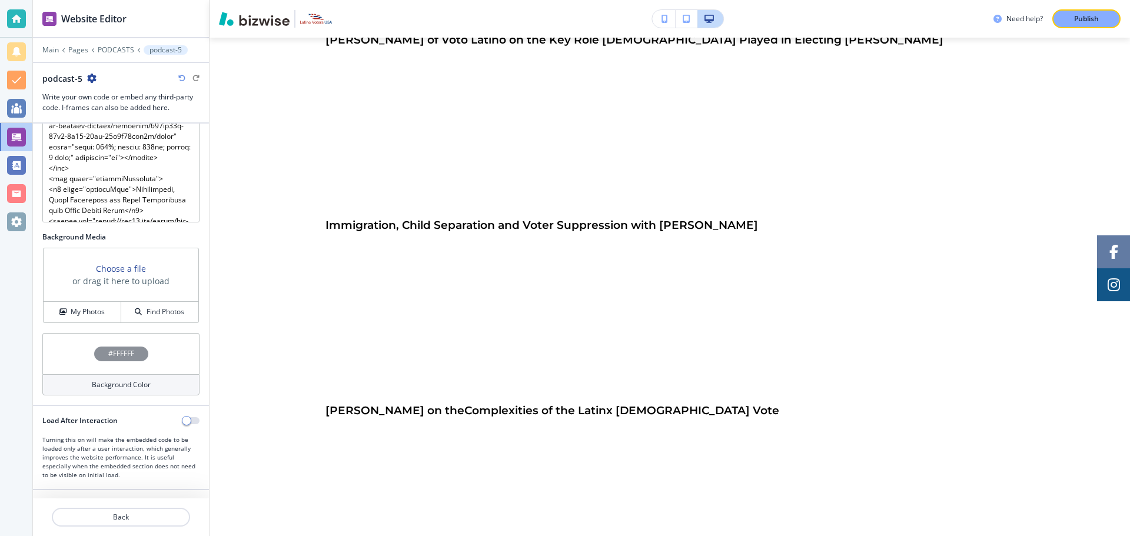
scroll to position [317, 0]
click at [110, 48] on p "PODCASTS" at bounding box center [116, 50] width 36 height 8
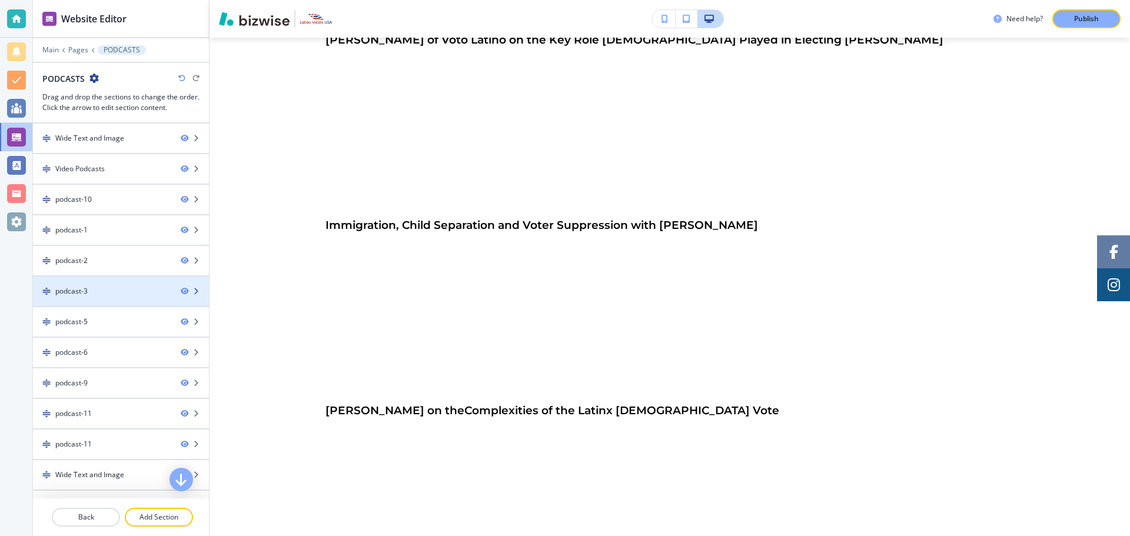
click at [72, 294] on div "podcast-3" at bounding box center [71, 291] width 32 height 11
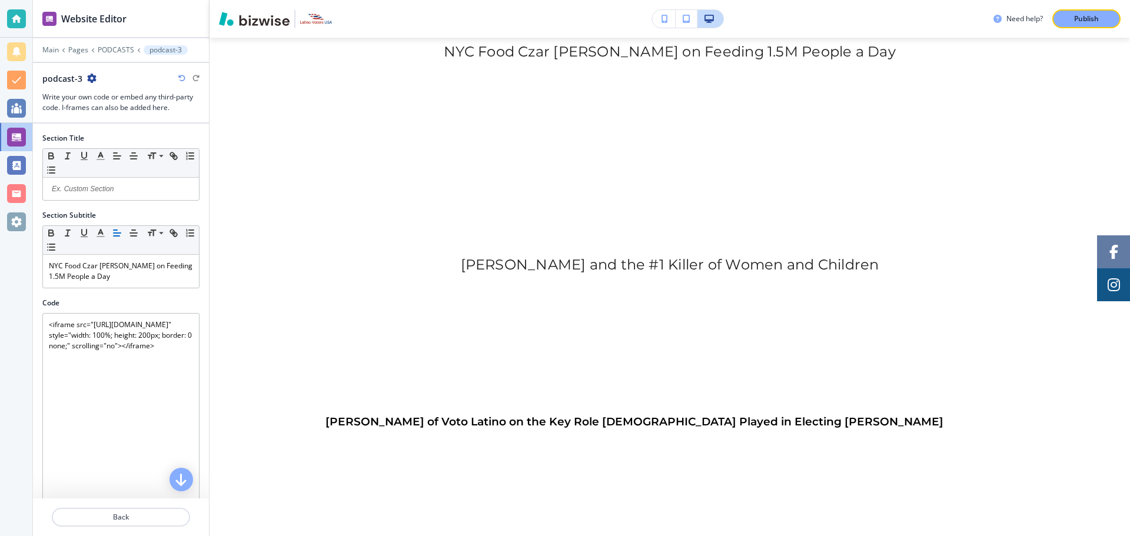
scroll to position [1190, 0]
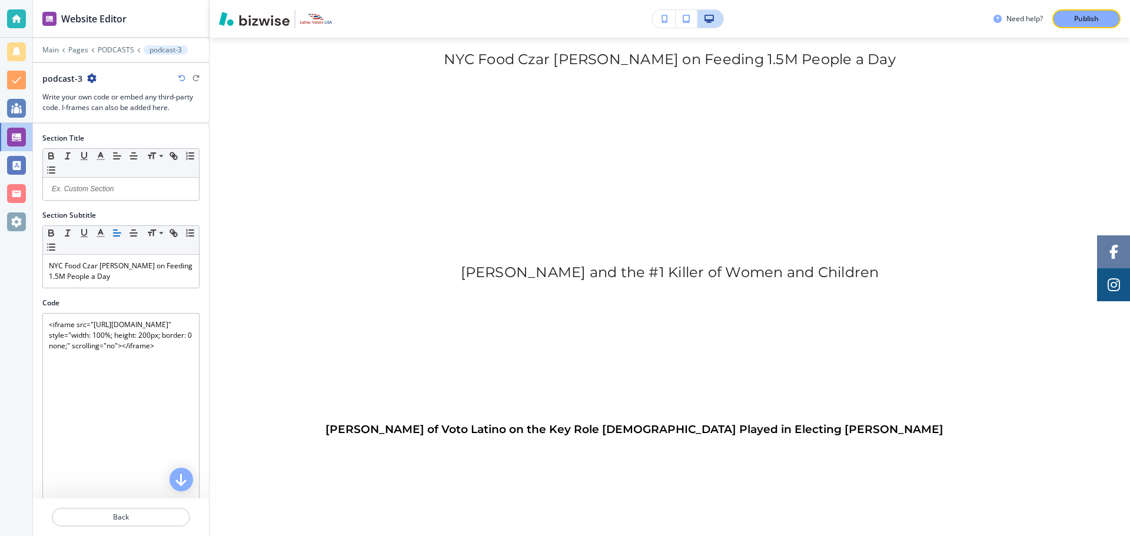
click at [1090, 22] on p "Publish" at bounding box center [1086, 19] width 25 height 11
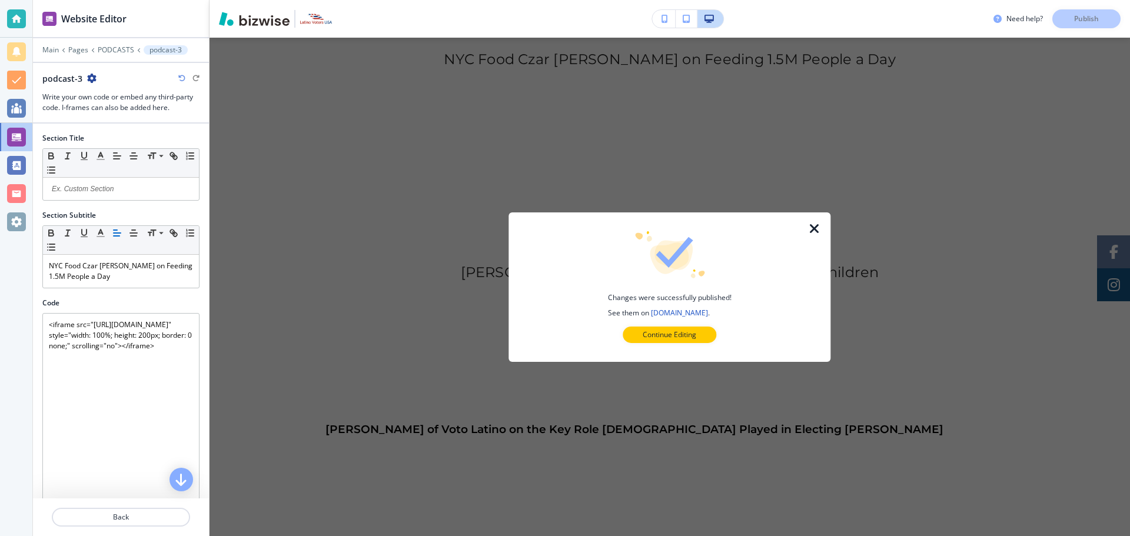
click at [812, 230] on icon "button" at bounding box center [814, 228] width 14 height 14
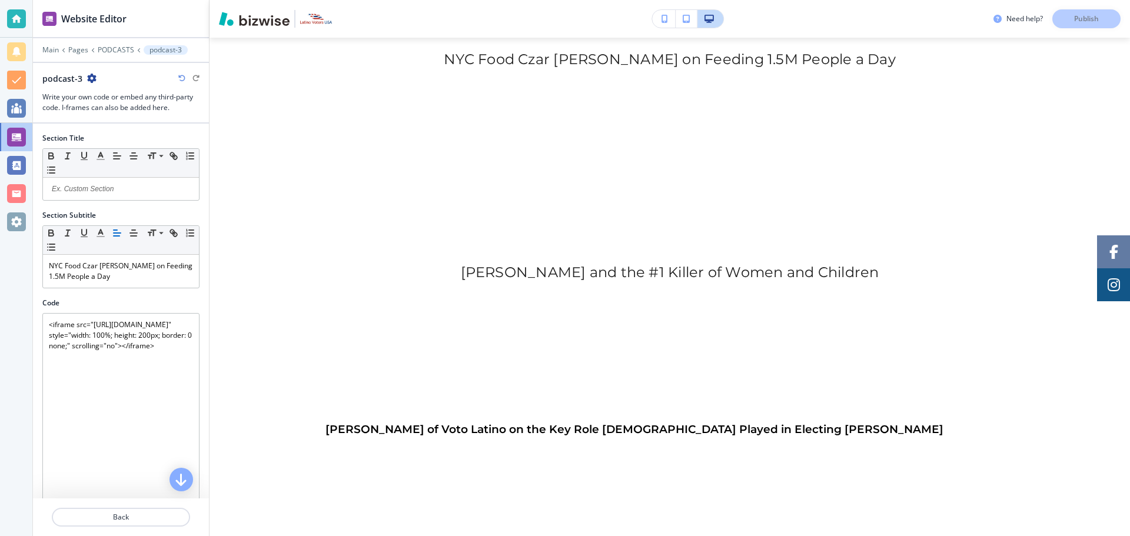
click at [119, 49] on p "PODCASTS" at bounding box center [116, 50] width 36 height 8
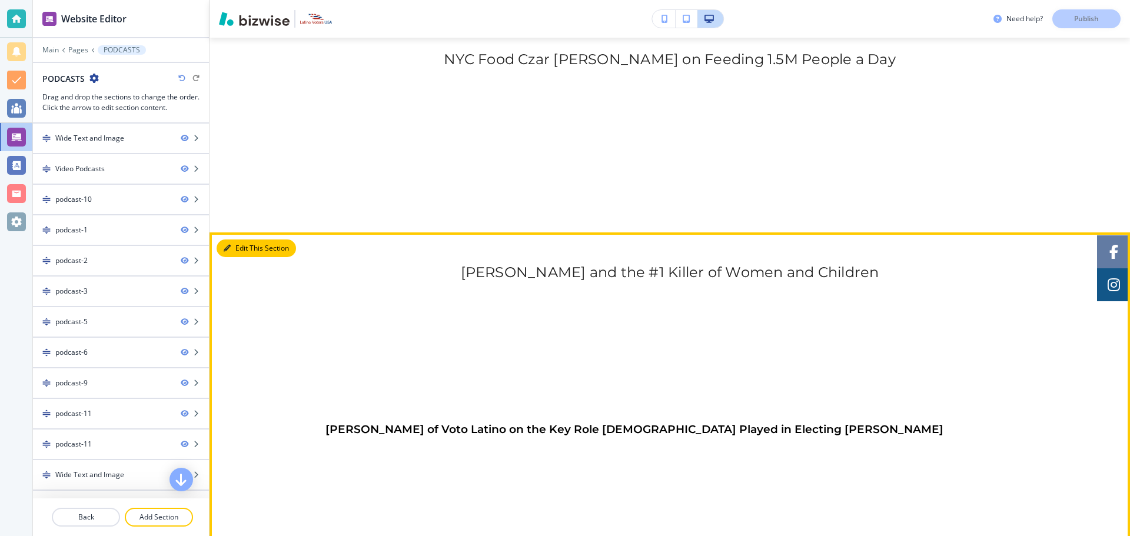
click at [250, 257] on button "Edit This Section" at bounding box center [256, 248] width 79 height 18
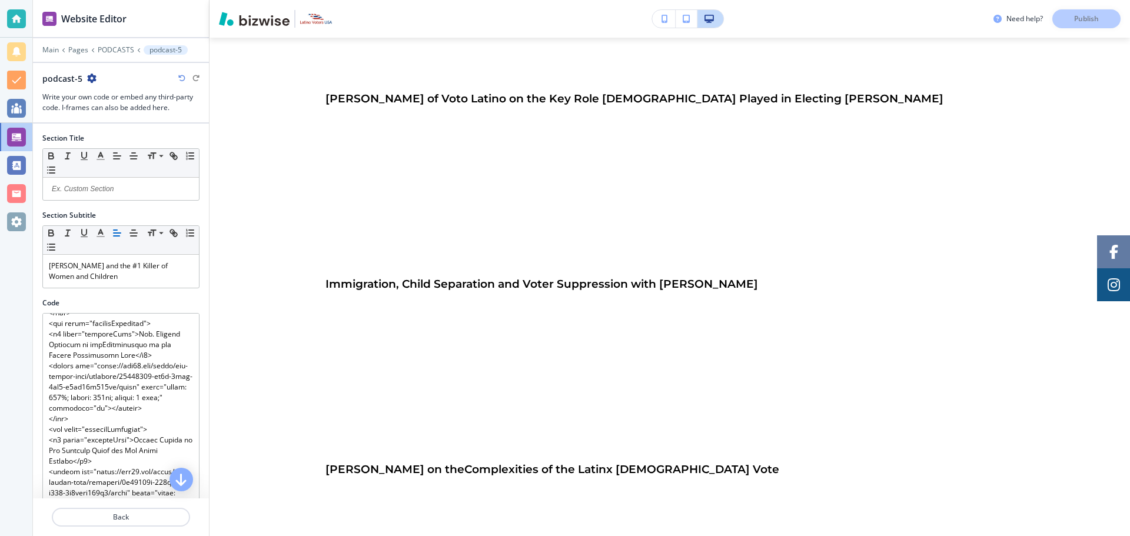
scroll to position [212, 0]
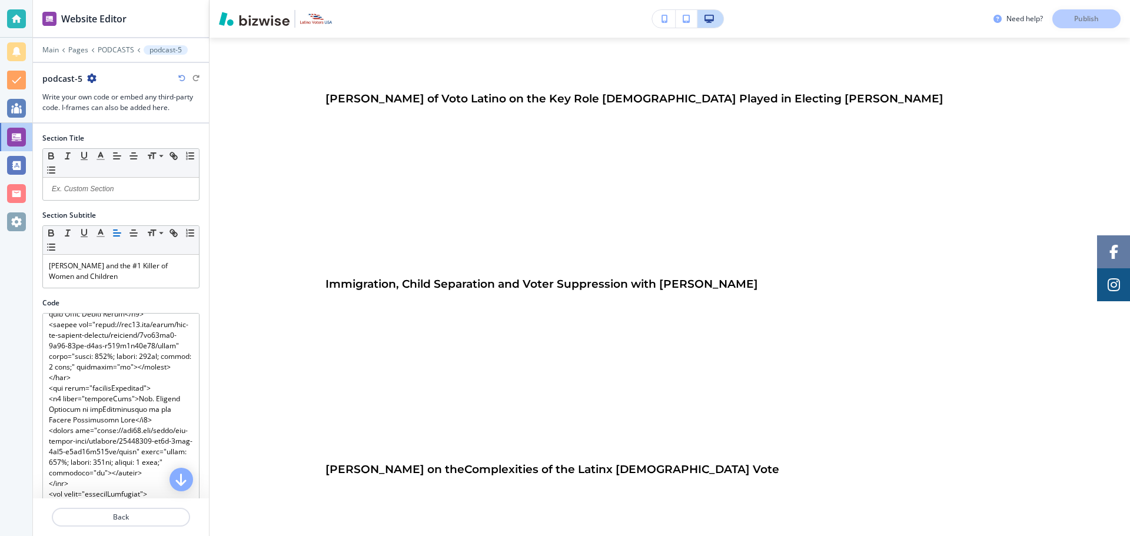
click at [91, 79] on icon "button" at bounding box center [91, 78] width 9 height 9
click at [107, 135] on p "Delete Section" at bounding box center [124, 140] width 60 height 11
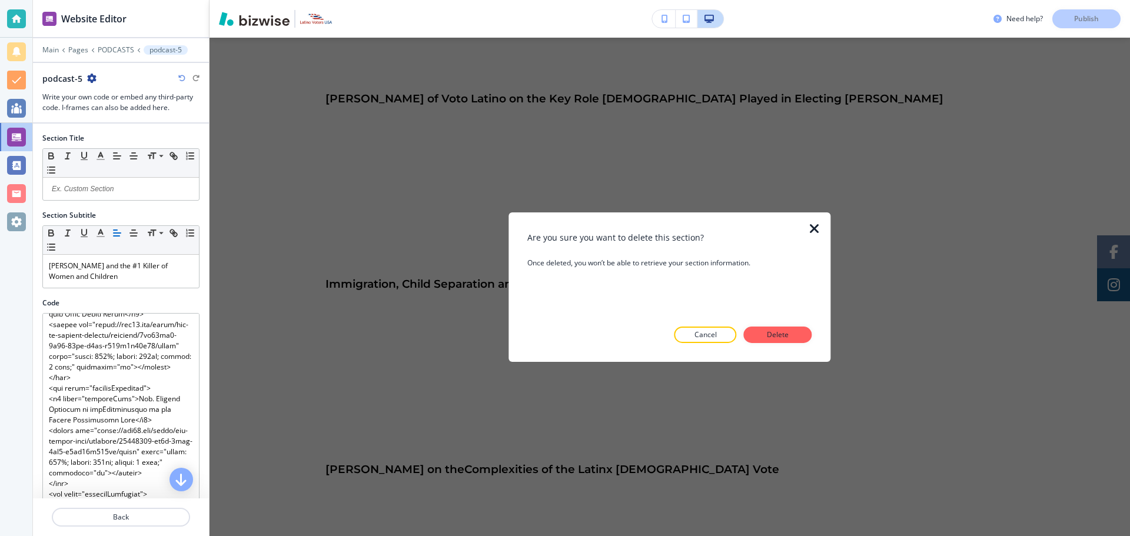
click at [782, 331] on p "Delete" at bounding box center [778, 334] width 28 height 11
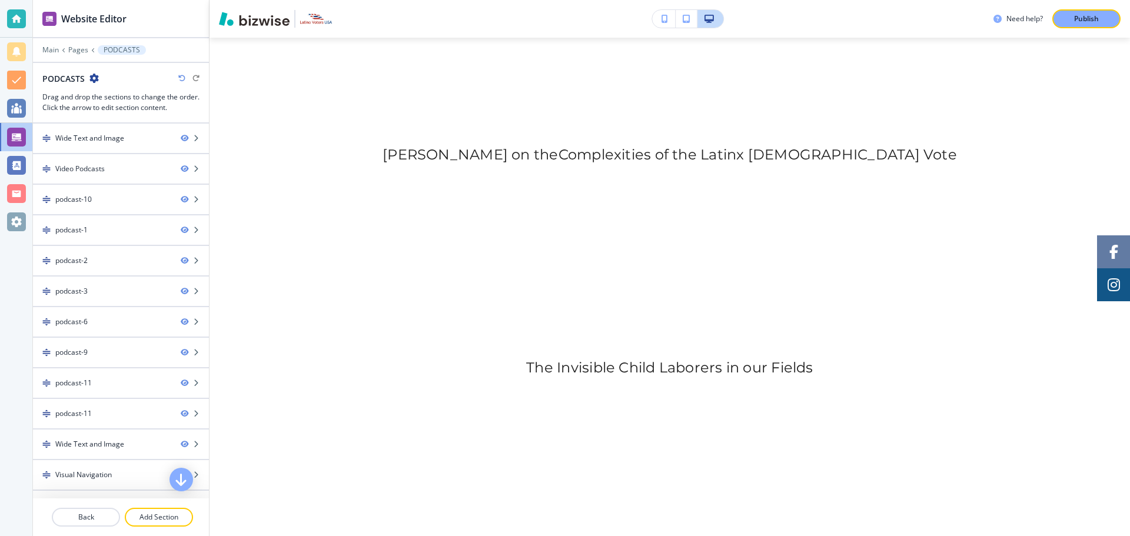
click at [1101, 12] on button "Publish" at bounding box center [1086, 18] width 68 height 19
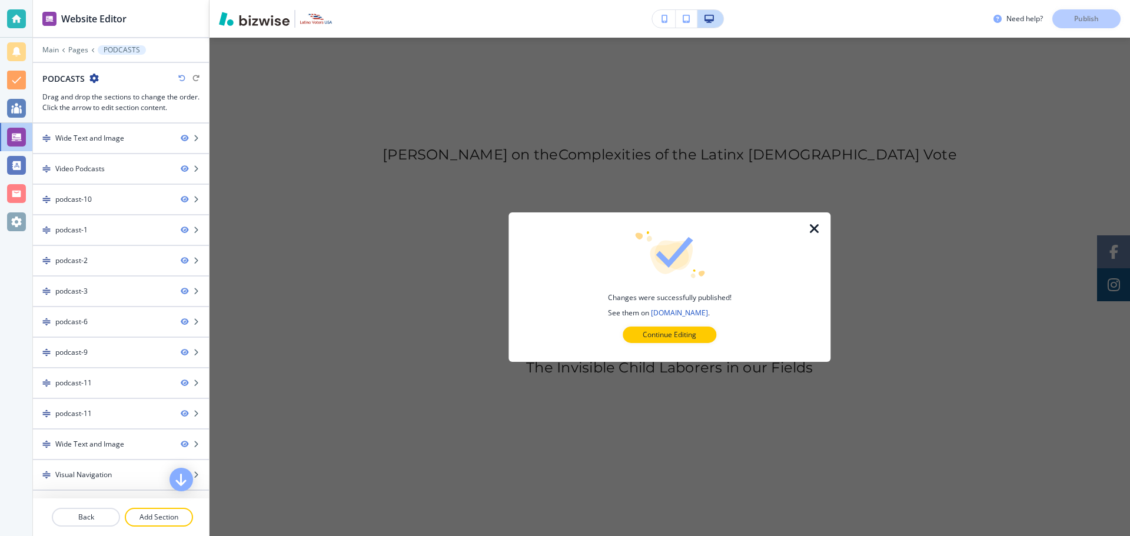
click at [812, 225] on icon "button" at bounding box center [814, 228] width 14 height 14
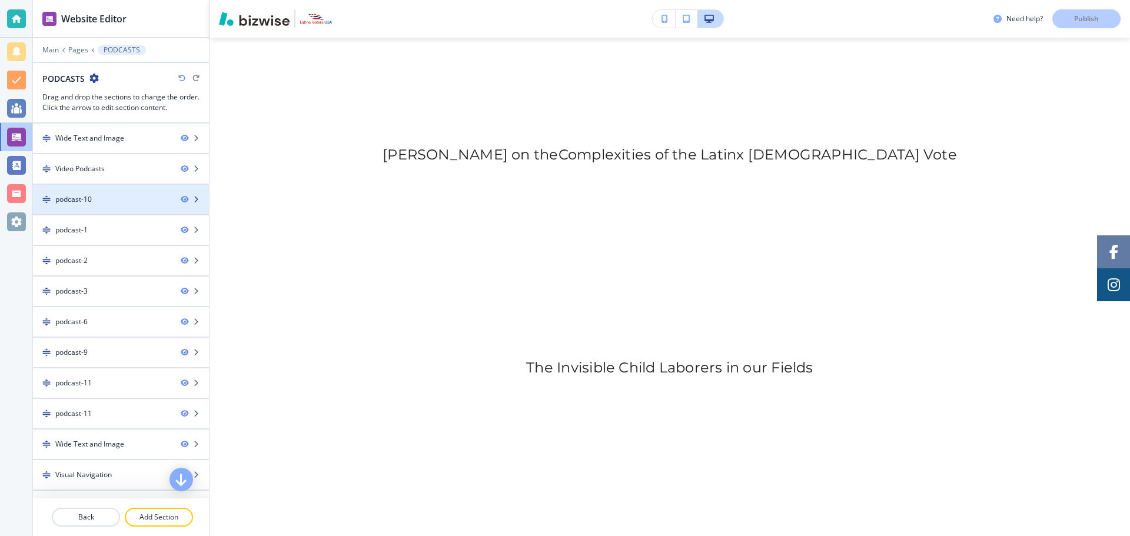
click at [123, 194] on div "podcast-10" at bounding box center [102, 199] width 138 height 11
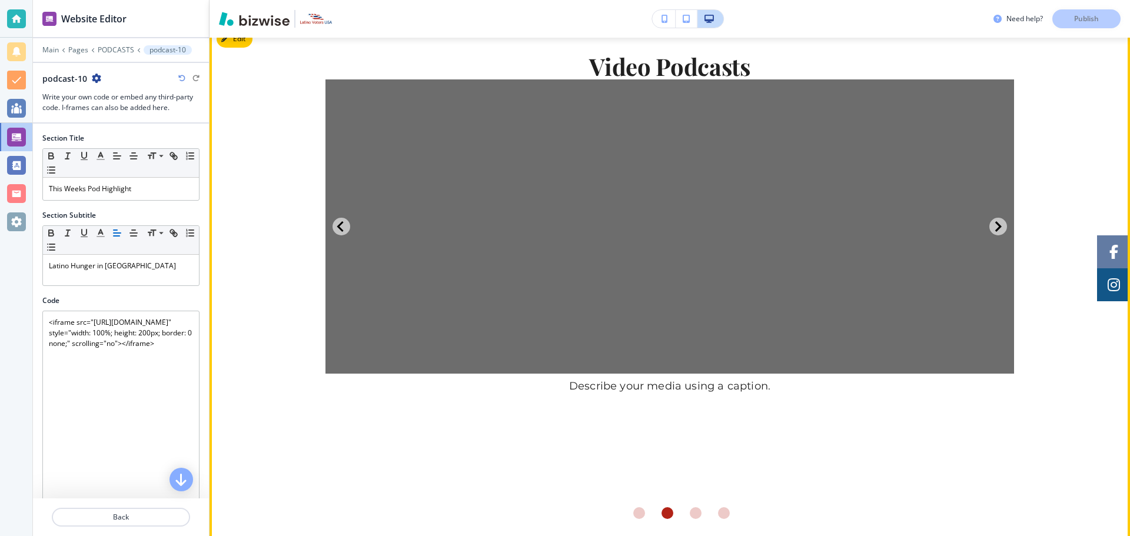
scroll to position [106, 0]
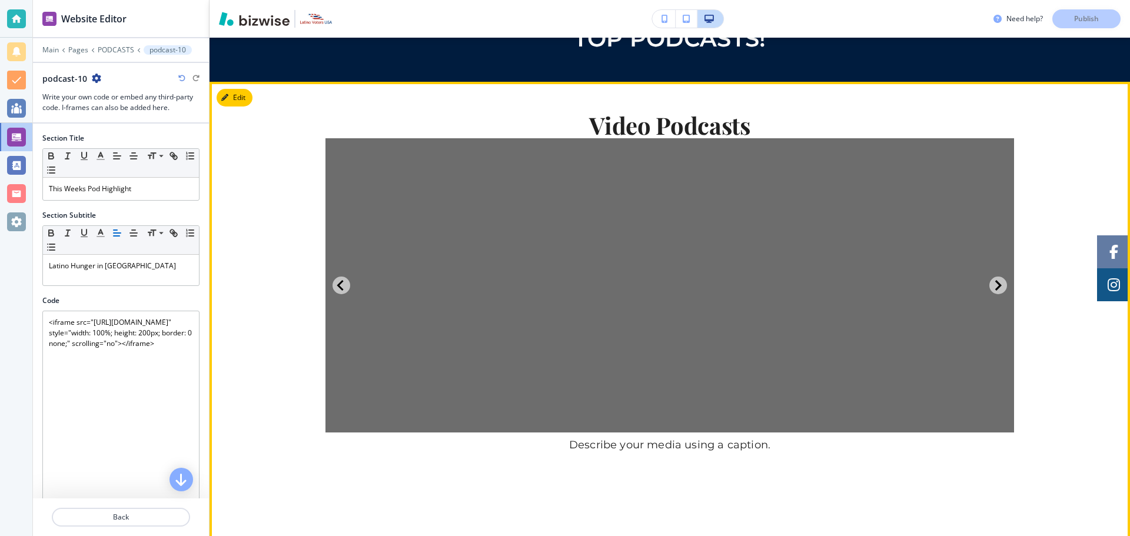
click at [387, 210] on img at bounding box center [669, 285] width 688 height 294
click at [485, 262] on img at bounding box center [669, 285] width 688 height 294
click at [239, 100] on button "Edit This Section" at bounding box center [256, 98] width 79 height 18
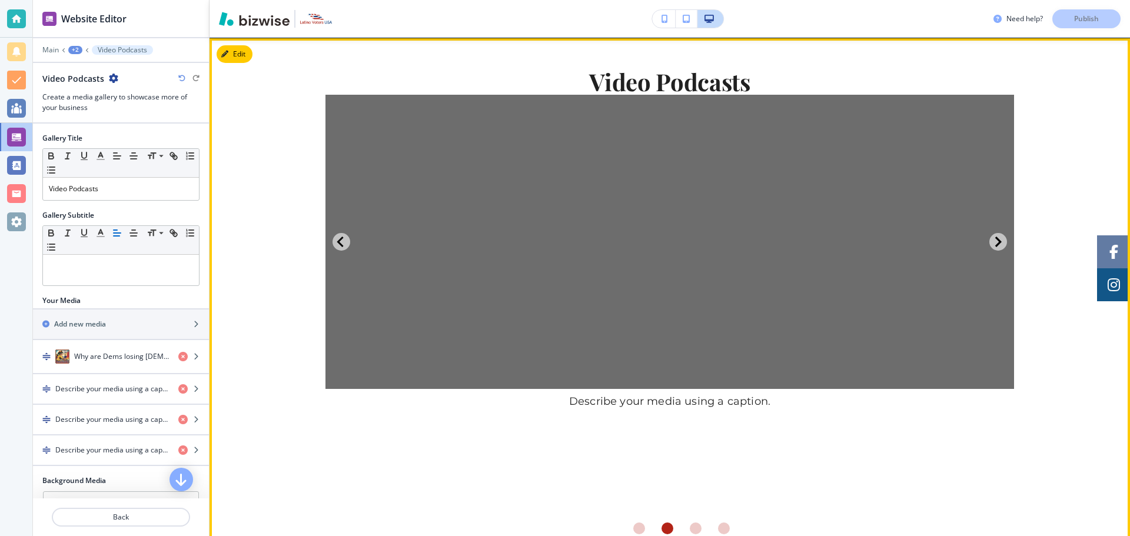
scroll to position [150, 0]
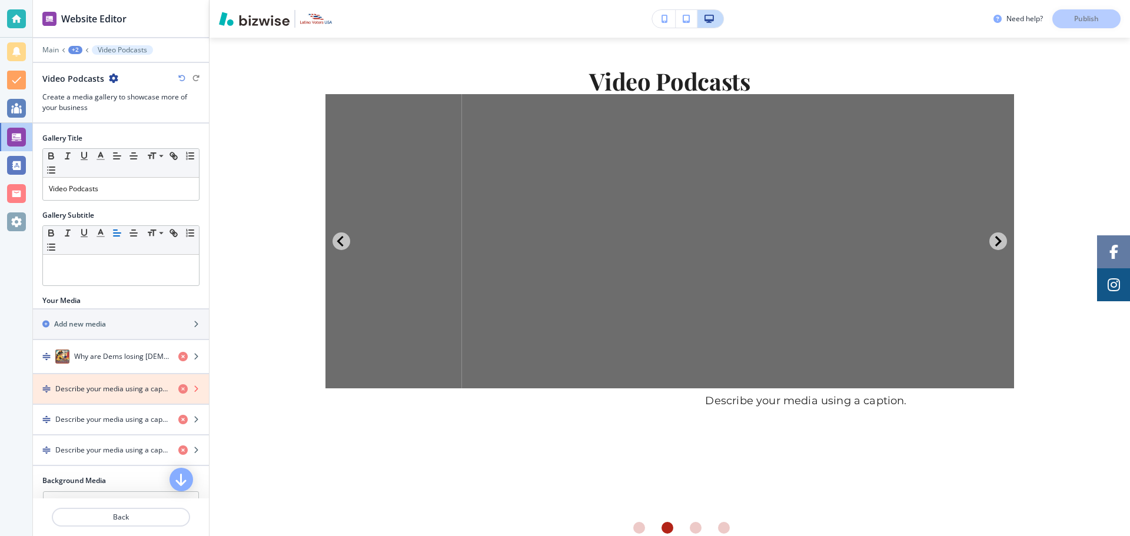
click at [178, 388] on icon "button" at bounding box center [182, 388] width 9 height 9
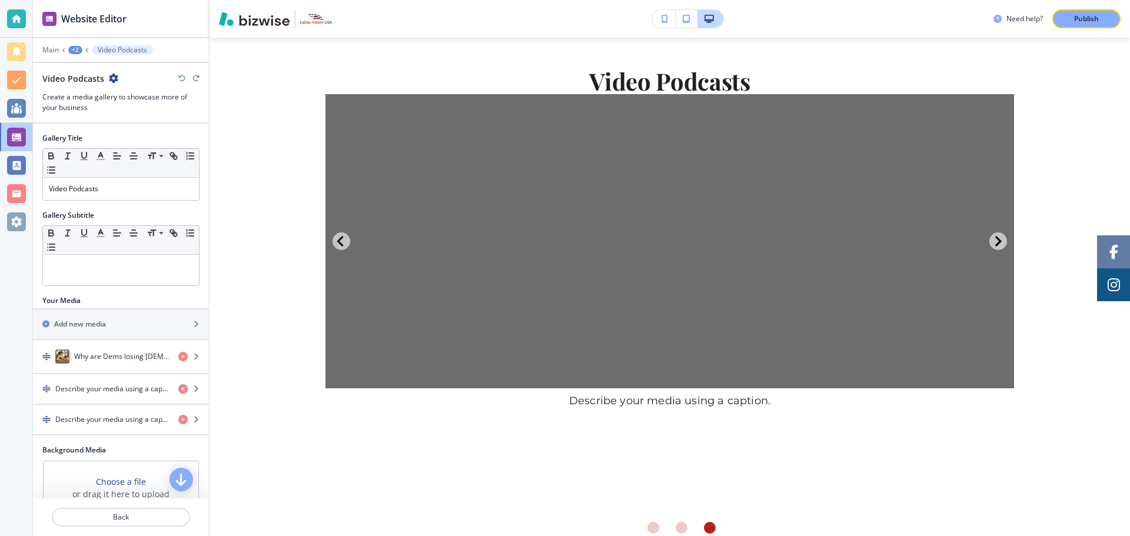
click at [178, 388] on icon "button" at bounding box center [182, 388] width 9 height 9
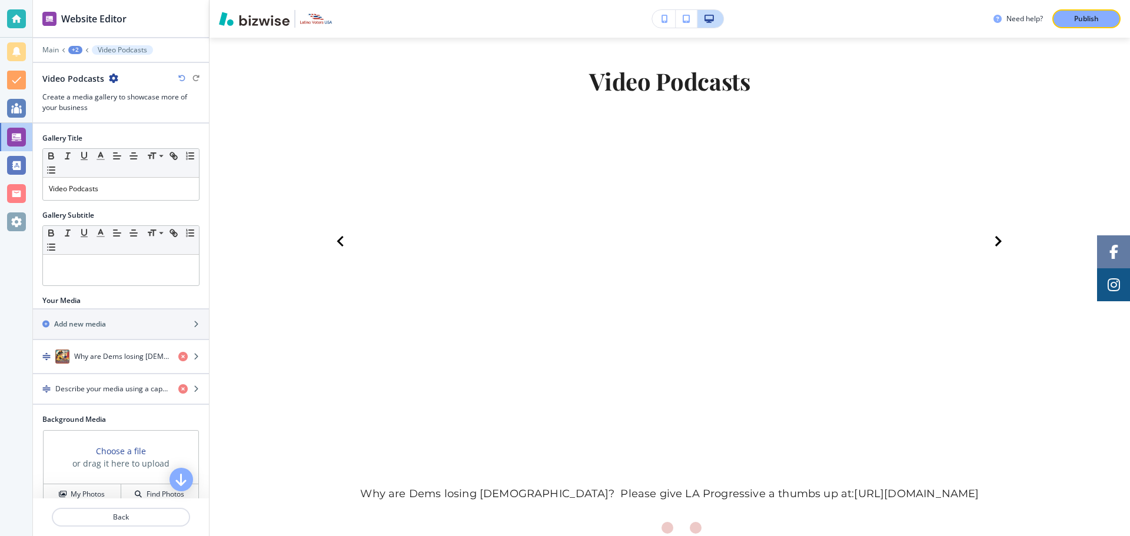
click at [178, 388] on icon "button" at bounding box center [182, 388] width 9 height 9
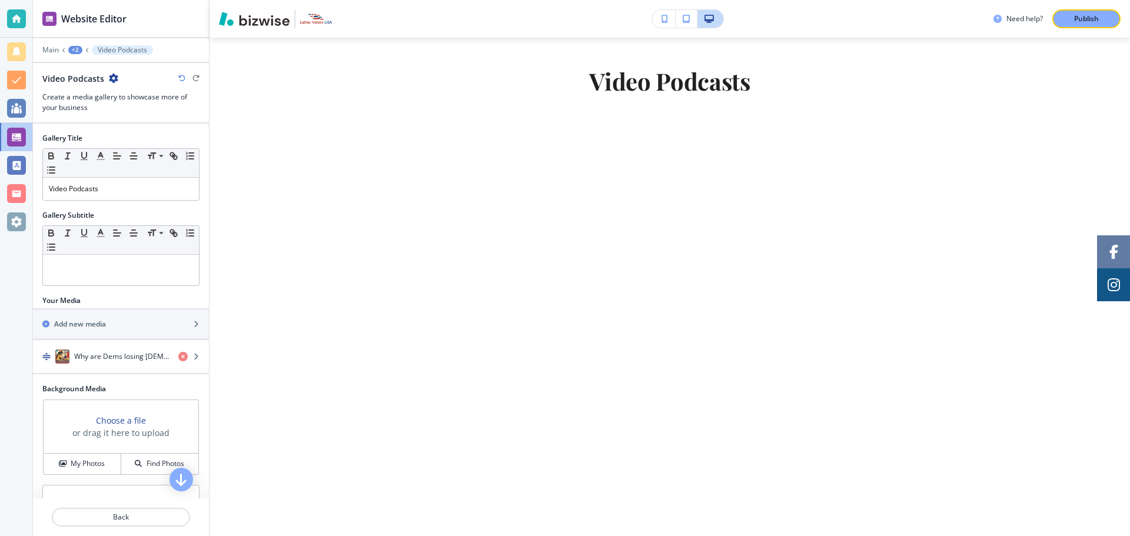
click at [1077, 20] on p "Publish" at bounding box center [1086, 19] width 25 height 11
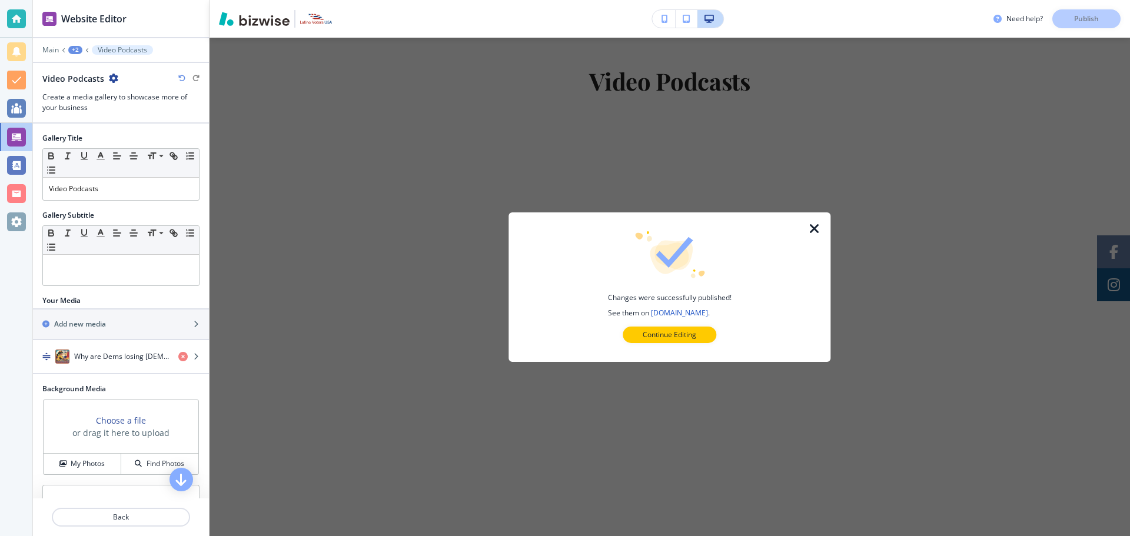
click at [1089, 16] on div "Need help? Publish Changes were successfully published! See them on [DOMAIN_NAM…" at bounding box center [1061, 18] width 137 height 19
